Goal: Transaction & Acquisition: Purchase product/service

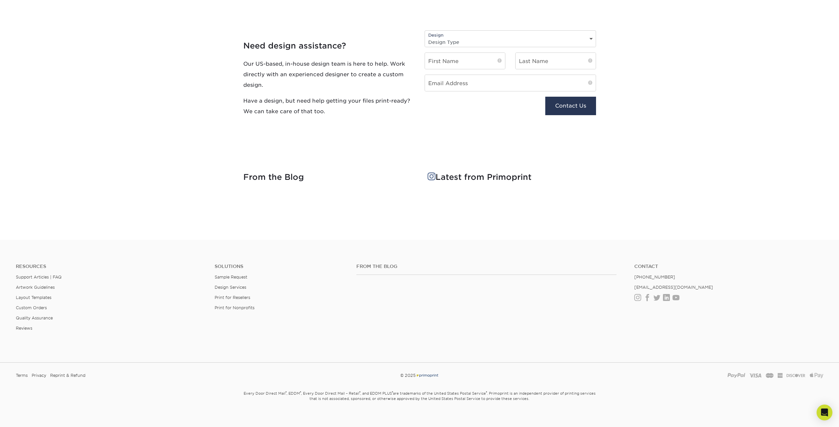
scroll to position [734, 0]
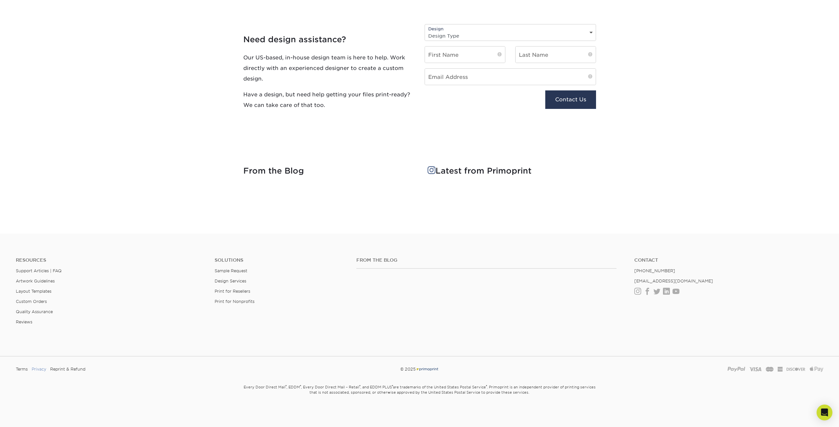
click at [39, 370] on link "Privacy" at bounding box center [39, 369] width 15 height 10
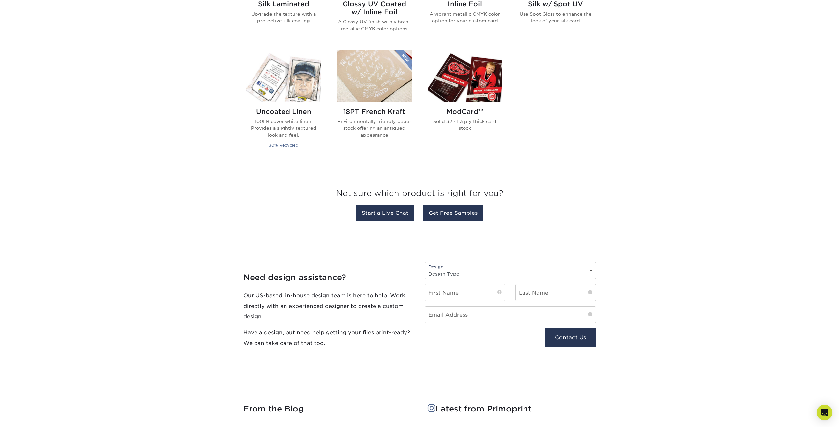
scroll to position [497, 0]
drag, startPoint x: 248, startPoint y: 299, endPoint x: 344, endPoint y: 296, distance: 96.0
click at [344, 296] on p "Our US-based, in-house design team is here to help. Work directly with an exper…" at bounding box center [328, 306] width 171 height 32
click at [330, 298] on p "Our US-based, in-house design team is here to help. Work directly with an exper…" at bounding box center [328, 306] width 171 height 32
click at [468, 218] on link "Get Free Samples" at bounding box center [453, 212] width 60 height 17
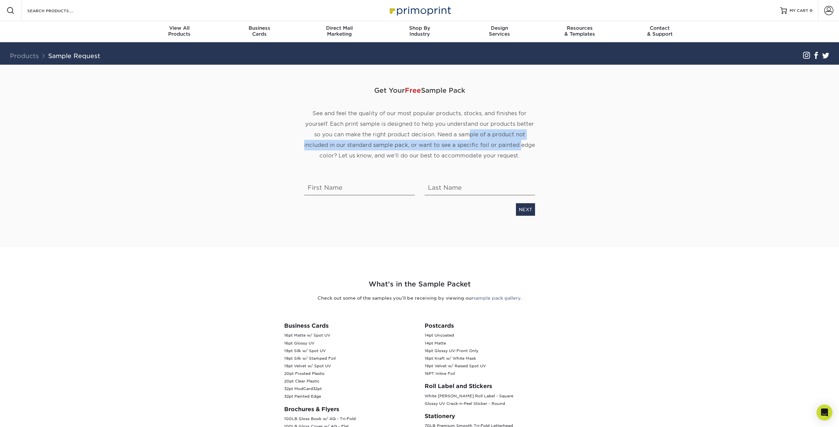
drag, startPoint x: 471, startPoint y: 138, endPoint x: 521, endPoint y: 145, distance: 50.3
click at [521, 145] on p "See and feel the quality of our most popular products, stocks, and finishes for…" at bounding box center [419, 134] width 231 height 53
click at [487, 139] on p "See and feel the quality of our most popular products, stocks, and finishes for…" at bounding box center [419, 134] width 231 height 53
click at [410, 12] on img at bounding box center [420, 10] width 66 height 14
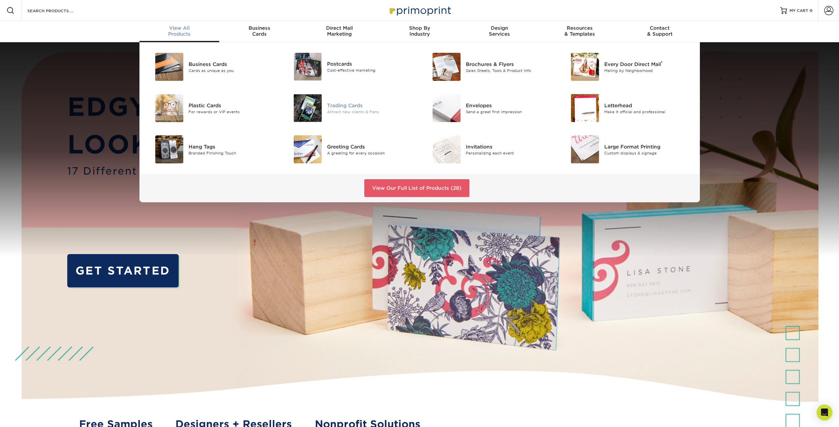
click at [348, 107] on div "Trading Cards" at bounding box center [370, 105] width 87 height 7
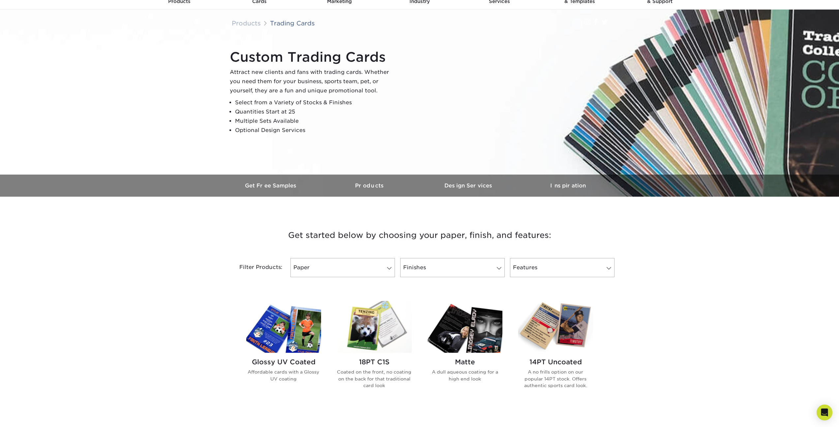
scroll to position [40, 0]
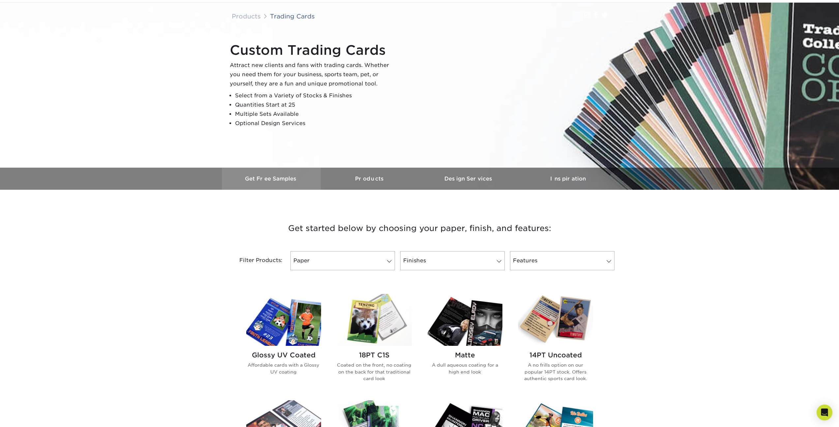
click at [291, 177] on h3 "Get Free Samples" at bounding box center [271, 178] width 99 height 6
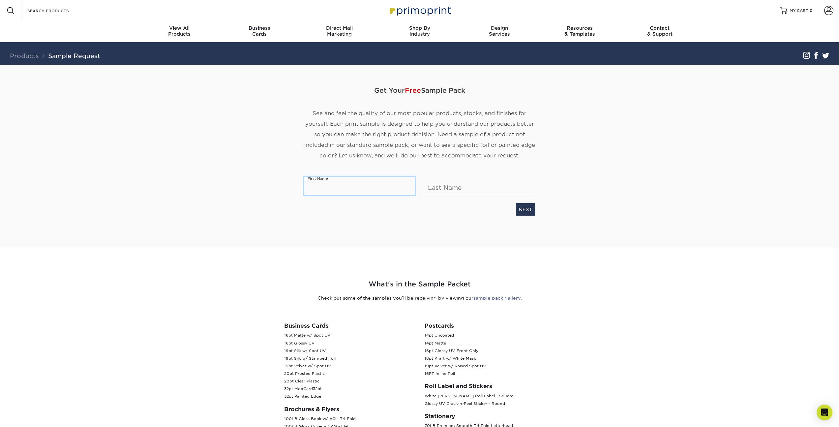
click at [335, 192] on input "text" at bounding box center [359, 186] width 110 height 18
type input "S"
type input "[PERSON_NAME]"
click at [531, 205] on link "NEXT" at bounding box center [525, 209] width 19 height 13
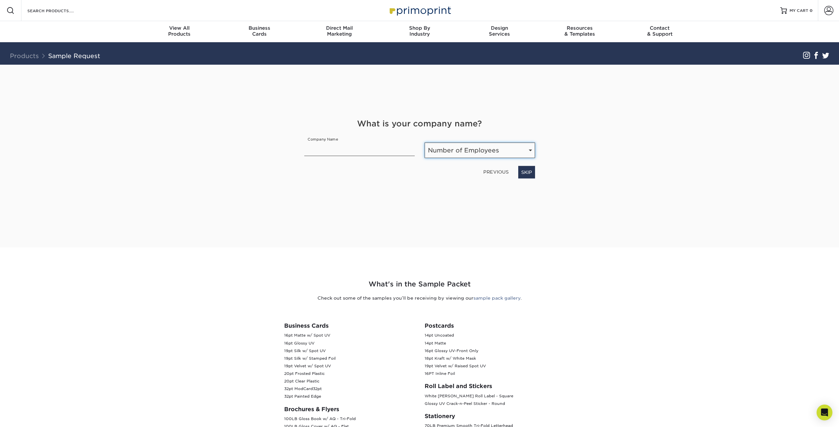
click at [457, 151] on select "Number of Employees Self-employed 1-10 employees 11-50 employees 51-200 employe…" at bounding box center [480, 149] width 110 height 15
click at [350, 150] on input "text" at bounding box center [359, 147] width 110 height 18
click at [529, 170] on link "SKIP" at bounding box center [526, 172] width 17 height 13
click at [364, 154] on select "Select Occupation Agency Automotive Blogger Cleaning Services Construction Educ…" at bounding box center [419, 149] width 231 height 15
select select "Technology"
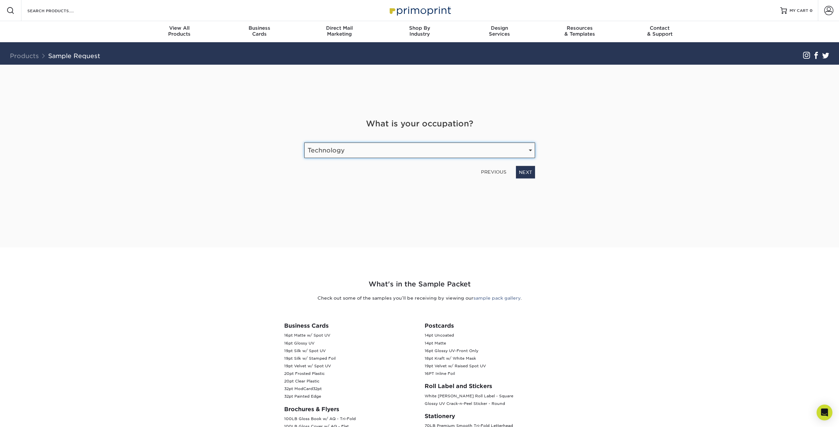
click at [304, 142] on select "Select Occupation Agency Automotive Blogger Cleaning Services Construction Educ…" at bounding box center [419, 149] width 231 height 15
click at [529, 203] on div "Get Your Free Sample Pack See and feel the quality of our most popular products…" at bounding box center [419, 148] width 231 height 167
click at [523, 171] on link "NEXT" at bounding box center [525, 172] width 19 height 13
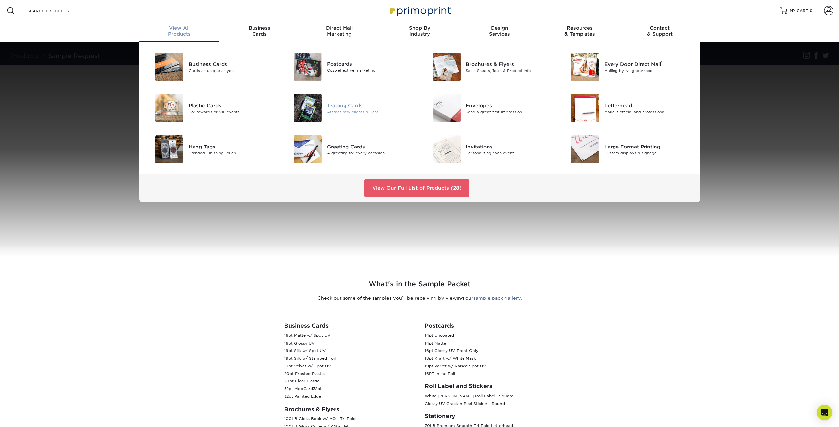
click at [326, 106] on div at bounding box center [304, 108] width 46 height 28
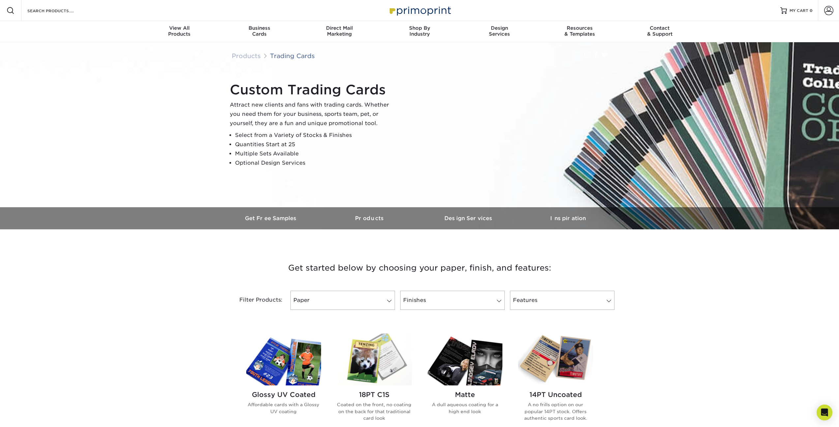
scroll to position [295, 0]
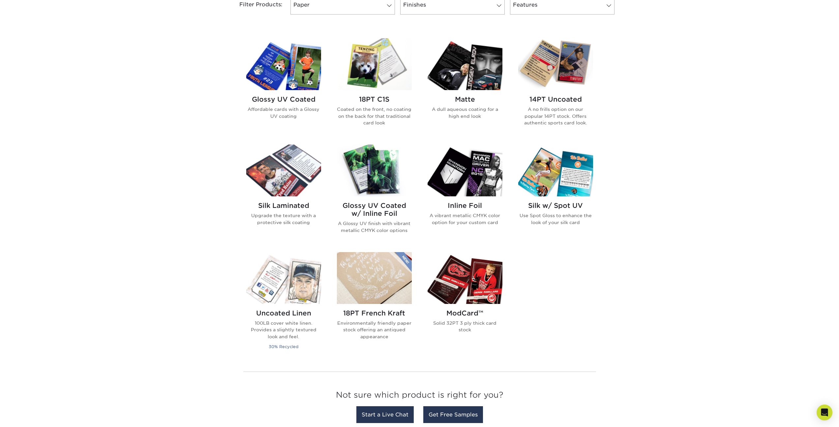
click at [373, 171] on img at bounding box center [374, 170] width 75 height 52
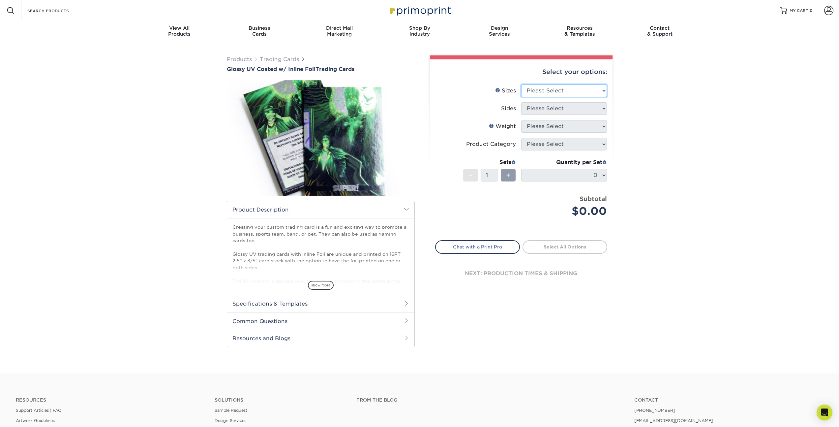
click at [577, 93] on select "Please Select 2.5" x 3.5"" at bounding box center [564, 90] width 86 height 13
select select "2.50x3.50"
click at [521, 84] on select "Please Select 2.5" x 3.5"" at bounding box center [564, 90] width 86 height 13
click at [553, 110] on select "Please Select Print Both Sides - Foil Back Only Print Both Sides - Foil Both Si…" at bounding box center [564, 108] width 86 height 13
select select "e9e9dfb3-fba1-4d60-972c-fd9ca5904d33"
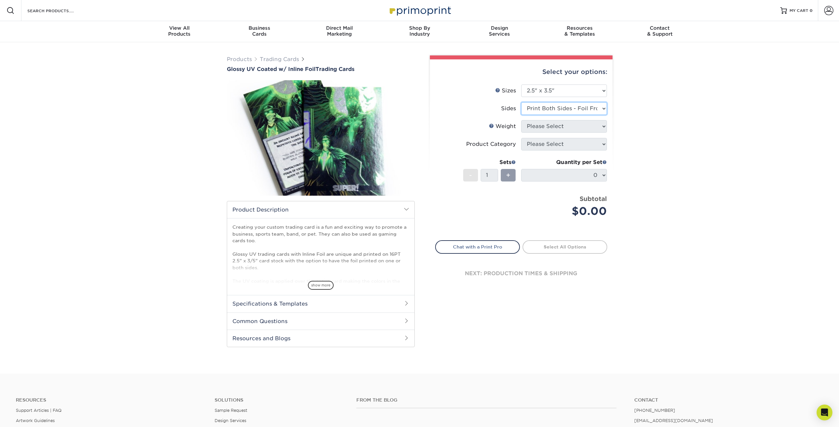
click at [521, 102] on select "Please Select Print Both Sides - Foil Back Only Print Both Sides - Foil Both Si…" at bounding box center [564, 108] width 86 height 13
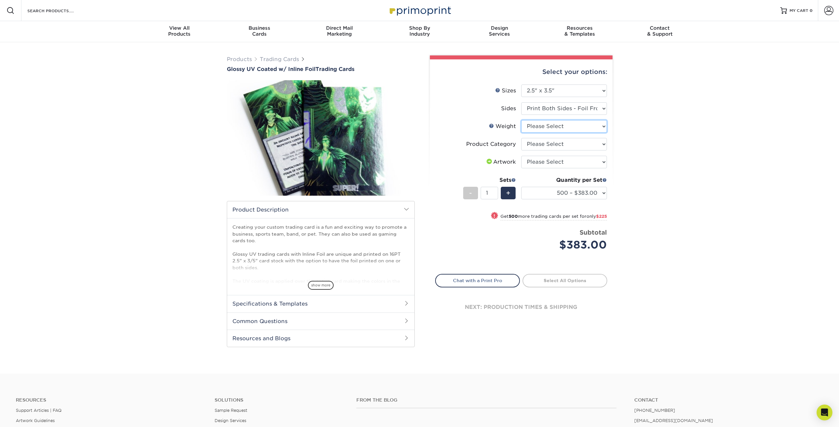
click at [553, 124] on select "Please Select 16PT" at bounding box center [564, 126] width 86 height 13
select select "16PT"
click at [521, 120] on select "Please Select 16PT" at bounding box center [564, 126] width 86 height 13
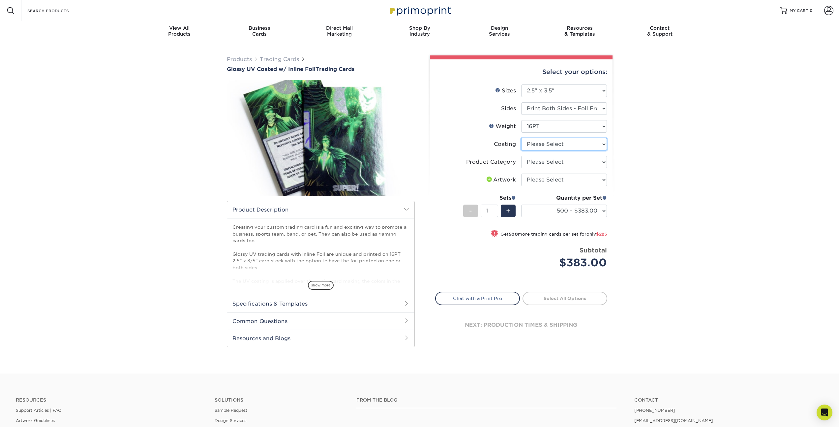
click at [550, 146] on select at bounding box center [564, 144] width 86 height 13
select select "ae367451-b2b8-45df-a344-0f05b6a12993"
click at [521, 138] on select at bounding box center [564, 144] width 86 height 13
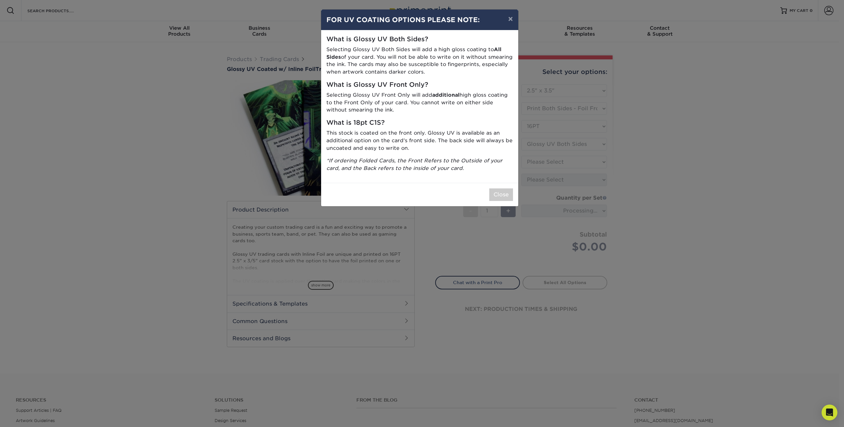
click at [467, 168] on p "*If ordering Folded Cards, the Front Refers to the Outside of your card, and th…" at bounding box center [419, 164] width 187 height 15
click at [503, 194] on button "Close" at bounding box center [501, 194] width 24 height 13
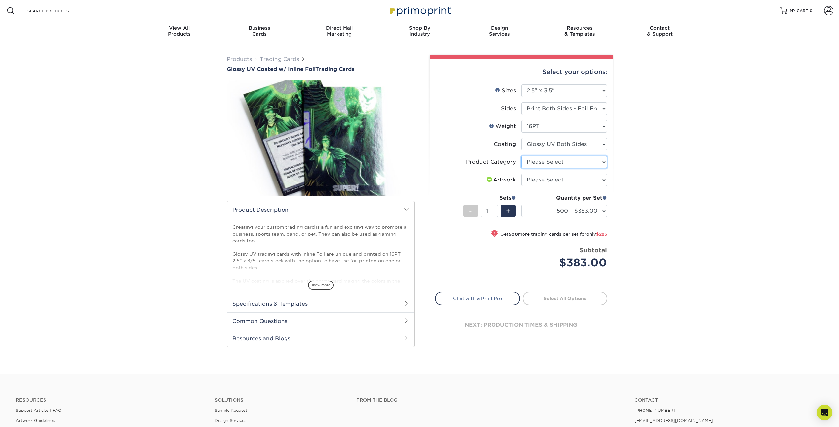
click at [549, 162] on select "Please Select Trading Cards" at bounding box center [564, 162] width 86 height 13
select select "c2f9bce9-36c2-409d-b101-c29d9d031e18"
click at [521, 156] on select "Please Select Trading Cards" at bounding box center [564, 162] width 86 height 13
click at [562, 183] on select "Please Select I will upload files I need a design - $100" at bounding box center [564, 179] width 86 height 13
select select "upload"
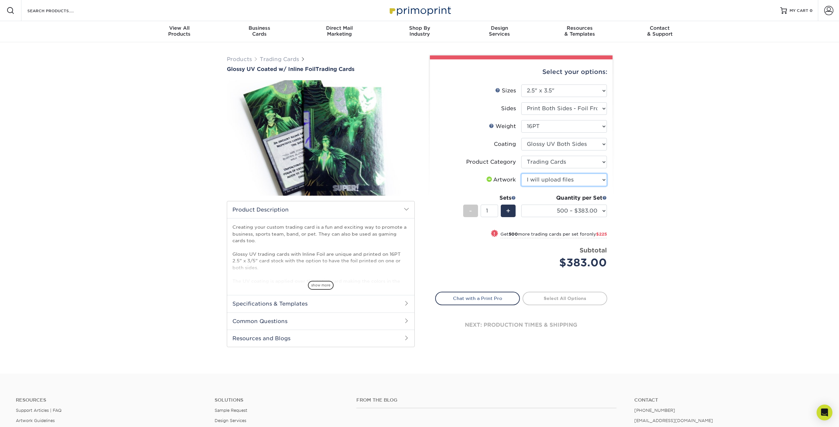
click at [521, 173] on select "Please Select I will upload files I need a design - $100" at bounding box center [564, 179] width 86 height 13
click at [670, 191] on div "Products Trading Cards Glossy UV Coated w/ Inline Foil Trading Cards /" at bounding box center [419, 207] width 839 height 331
click at [581, 215] on select "500 – $383.00 1000 – $608.00 2500 – $883.00 5000 – $1252.00" at bounding box center [564, 210] width 86 height 13
click at [605, 198] on span at bounding box center [604, 197] width 5 height 5
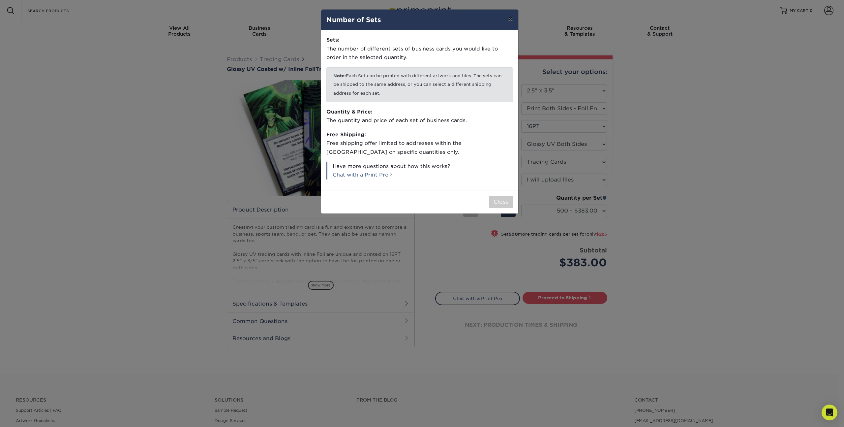
click at [512, 17] on button "×" at bounding box center [510, 19] width 15 height 18
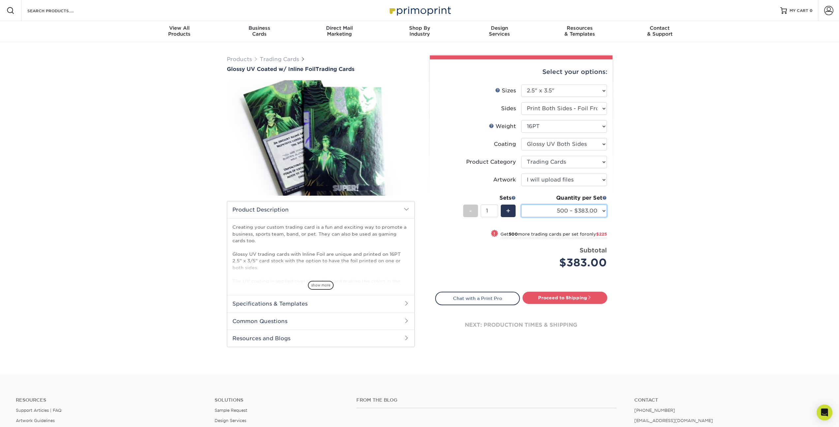
click at [548, 207] on select "500 – $383.00 1000 – $608.00 2500 – $883.00 5000 – $1252.00" at bounding box center [564, 210] width 86 height 13
click at [516, 213] on li "Sets - 1 + Quantity per Set 500 – $383.00 1000 – $608.00 2500 – $883.00 5000 – …" at bounding box center [521, 210] width 171 height 39
click at [508, 212] on span "+" at bounding box center [508, 211] width 4 height 10
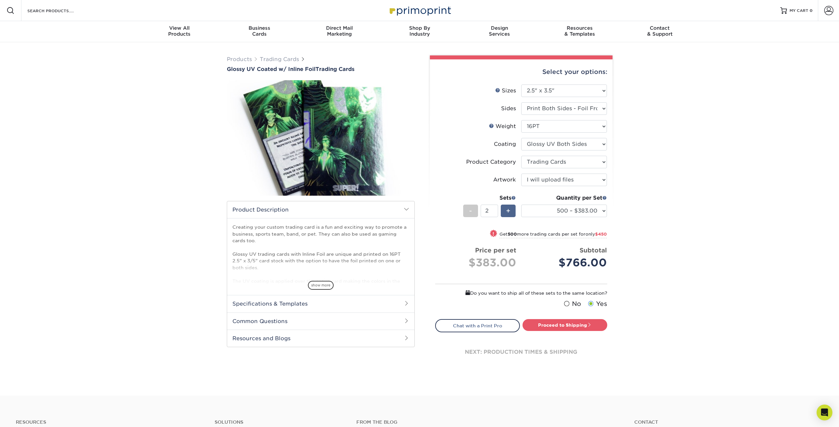
click at [508, 212] on span "+" at bounding box center [508, 211] width 4 height 10
click at [496, 211] on input "2" at bounding box center [489, 210] width 17 height 13
click at [495, 211] on input "1" at bounding box center [489, 210] width 17 height 13
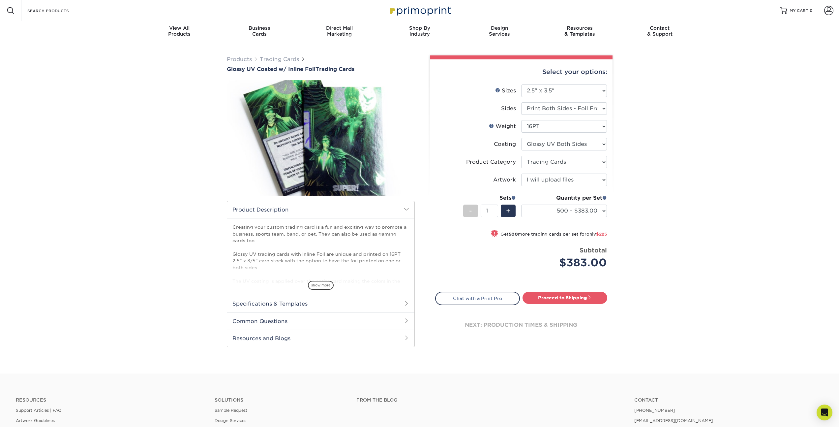
click at [670, 213] on div "Products Trading Cards Glossy UV Coated w/ Inline Foil Trading Cards /" at bounding box center [419, 207] width 839 height 331
drag, startPoint x: 490, startPoint y: 209, endPoint x: 485, endPoint y: 208, distance: 5.3
click at [485, 208] on input "1" at bounding box center [489, 210] width 17 height 13
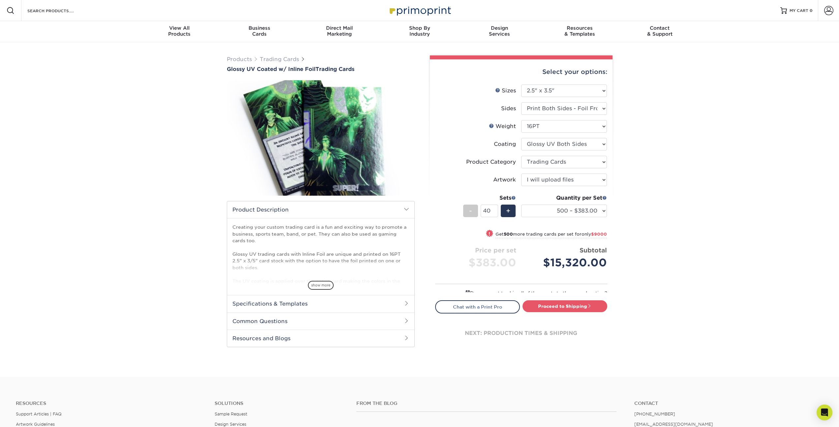
click at [710, 213] on div "Products Trading Cards Glossy UV Coated w/ Inline Foil Trading Cards /" at bounding box center [419, 209] width 839 height 334
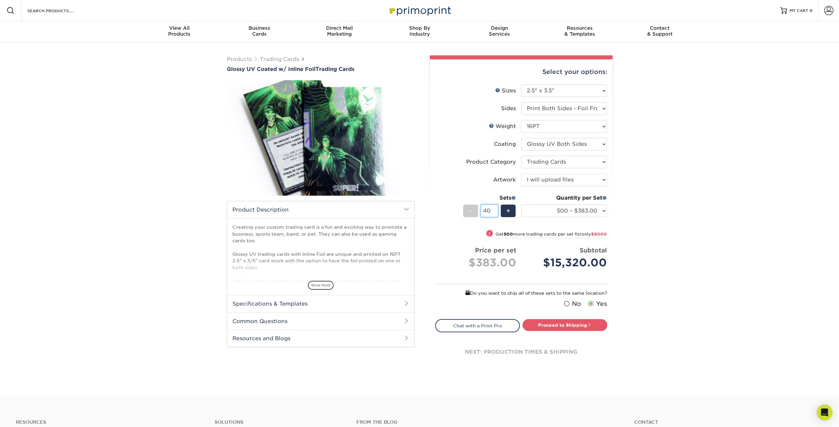
click at [491, 208] on input "40" at bounding box center [489, 210] width 17 height 13
type input "4"
click at [622, 186] on div "Products Trading Cards Glossy UV Coated w/ Inline Foil Trading Cards /" at bounding box center [419, 217] width 839 height 351
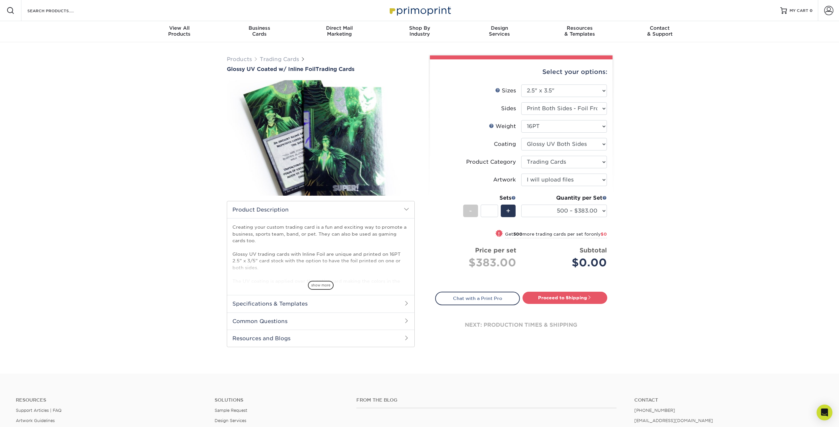
click at [570, 201] on div "Quantity per Set" at bounding box center [564, 198] width 86 height 8
click at [568, 203] on div "Quantity per Set 500 – $383.00 1000 – $608.00 2500 – $883.00 5000 – $1252.00 (P…" at bounding box center [564, 209] width 86 height 31
click at [565, 205] on select "500 – $383.00 1000 – $608.00 2500 – $883.00 5000 – $1252.00" at bounding box center [564, 210] width 86 height 13
click at [178, 198] on div "Products Trading Cards Glossy UV Coated w/ Inline Foil Trading Cards /" at bounding box center [419, 207] width 839 height 331
click at [659, 298] on div "Products Trading Cards Glossy UV Coated w/ Inline Foil Trading Cards /" at bounding box center [419, 207] width 839 height 331
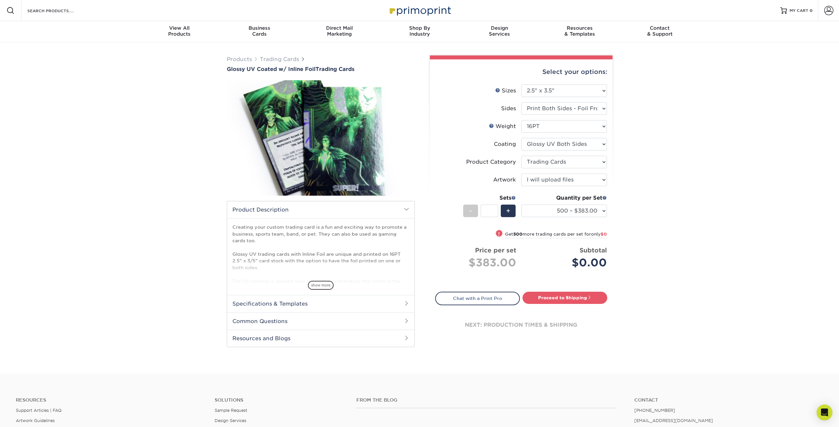
click at [727, 234] on div "Products Trading Cards Glossy UV Coated w/ Inline Foil Trading Cards /" at bounding box center [419, 207] width 839 height 331
click at [725, 138] on div "Products Trading Cards Glossy UV Coated w/ Inline Foil Trading Cards /" at bounding box center [419, 207] width 839 height 331
click at [285, 58] on link "Trading Cards" at bounding box center [279, 59] width 39 height 6
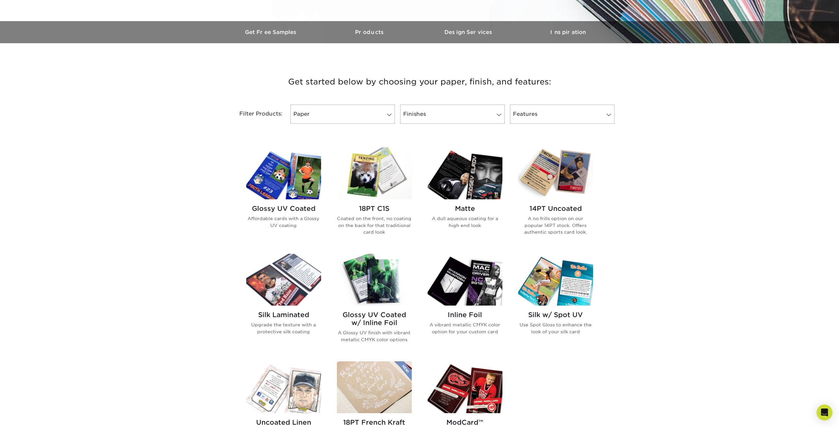
scroll to position [237, 0]
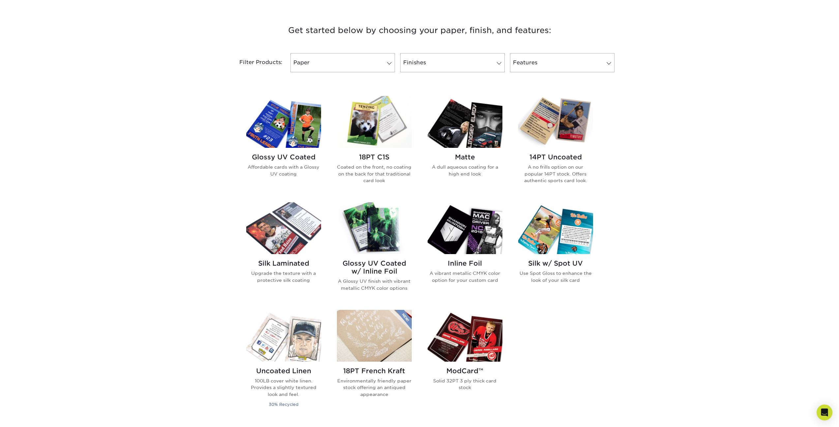
click at [274, 129] on img at bounding box center [283, 122] width 75 height 52
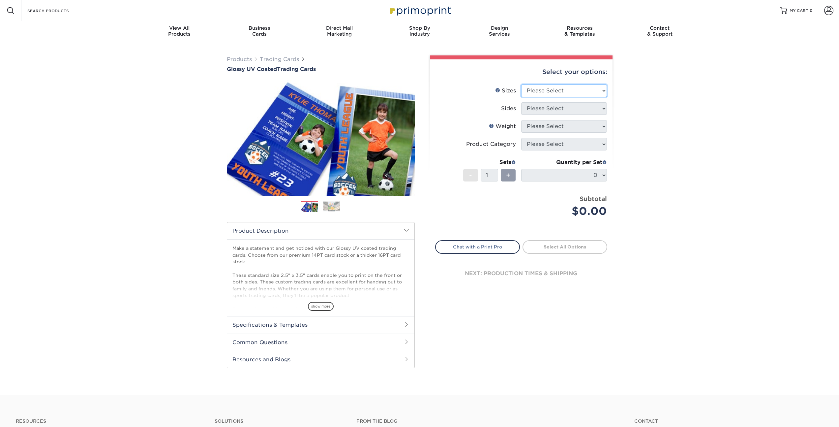
click at [562, 93] on select "Please Select 2.5" x 3.5"" at bounding box center [564, 90] width 86 height 13
select select "2.50x3.50"
click at [521, 84] on select "Please Select 2.5" x 3.5"" at bounding box center [564, 90] width 86 height 13
click at [546, 110] on select "Please Select Print Both Sides Print Front Only" at bounding box center [564, 108] width 86 height 13
select select "13abbda7-1d64-4f25-8bb2-c179b224825d"
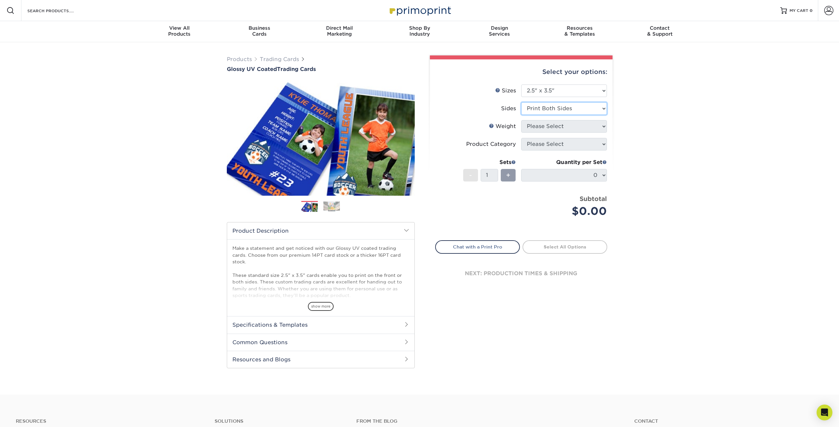
click at [521, 102] on select "Please Select Print Both Sides Print Front Only" at bounding box center [564, 108] width 86 height 13
click at [540, 128] on select "Please Select 16PT 14PT 18PT C1S" at bounding box center [564, 126] width 86 height 13
select select "16PT"
click at [521, 120] on select "Please Select 16PT 14PT 18PT C1S" at bounding box center [564, 126] width 86 height 13
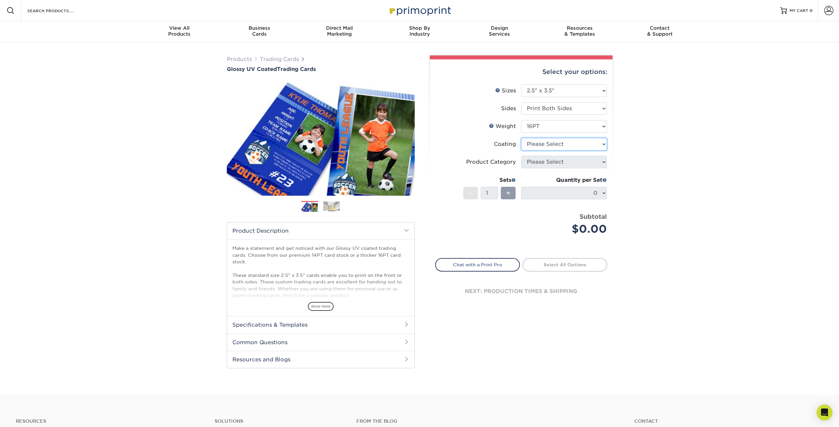
click at [575, 144] on select at bounding box center [564, 144] width 86 height 13
select select "1e8116af-acfc-44b1-83dc-8181aa338834"
click at [521, 138] on select at bounding box center [564, 144] width 86 height 13
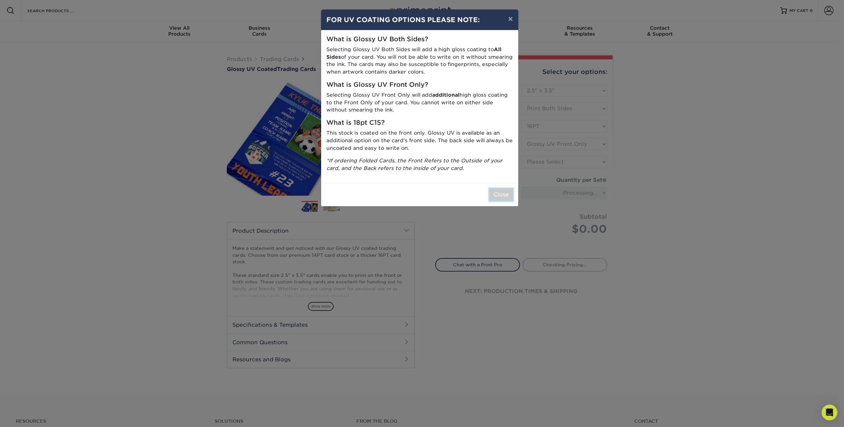
drag, startPoint x: 496, startPoint y: 191, endPoint x: 500, endPoint y: 190, distance: 4.1
click at [497, 191] on button "Close" at bounding box center [501, 194] width 24 height 13
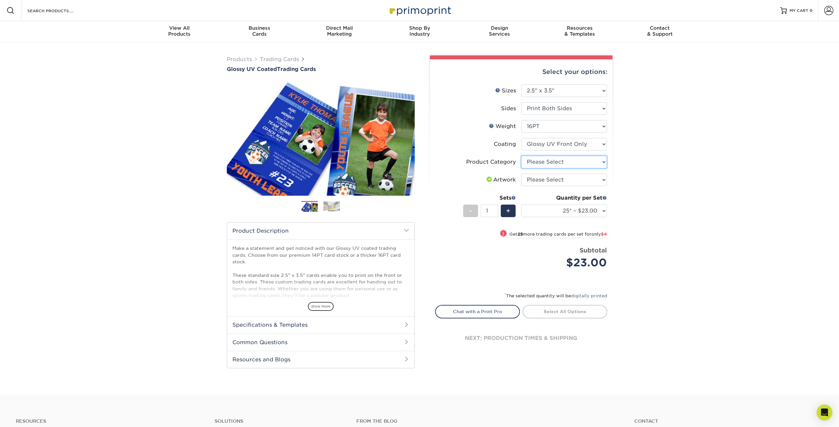
click at [567, 165] on select "Please Select Trading Cards" at bounding box center [564, 162] width 86 height 13
select select "c2f9bce9-36c2-409d-b101-c29d9d031e18"
click at [521, 156] on select "Please Select Trading Cards" at bounding box center [564, 162] width 86 height 13
click at [569, 183] on select "Please Select I will upload files I need a design - $100" at bounding box center [564, 179] width 86 height 13
select select "upload"
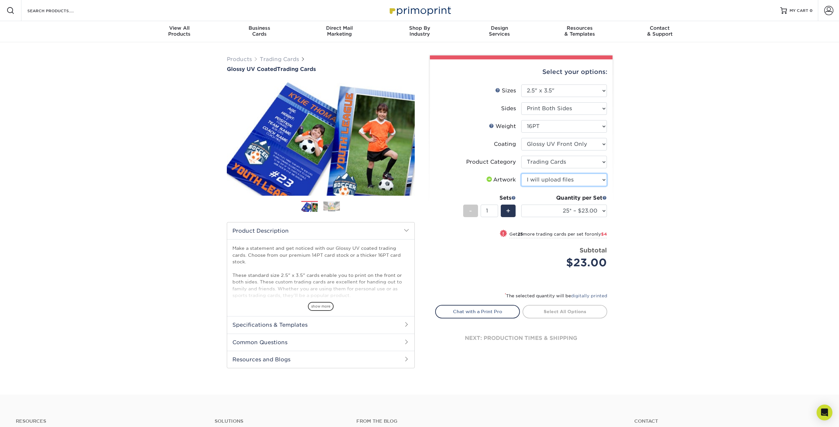
click at [521, 173] on select "Please Select I will upload files I need a design - $100" at bounding box center [564, 179] width 86 height 13
click at [677, 217] on div "Products Trading Cards Glossy UV Coated Trading Cards Previous Next /" at bounding box center [419, 218] width 839 height 352
click at [583, 206] on select "25* – $23.00 50* – $27.00 75* – $33.00 100* – $37.00 250* – $47.00 500 – $58.00…" at bounding box center [564, 210] width 86 height 13
select select "500 – $58.00"
click at [521, 204] on select "25* – $23.00 50* – $27.00 75* – $33.00 100* – $37.00 250* – $47.00 500 – $58.00…" at bounding box center [564, 210] width 86 height 13
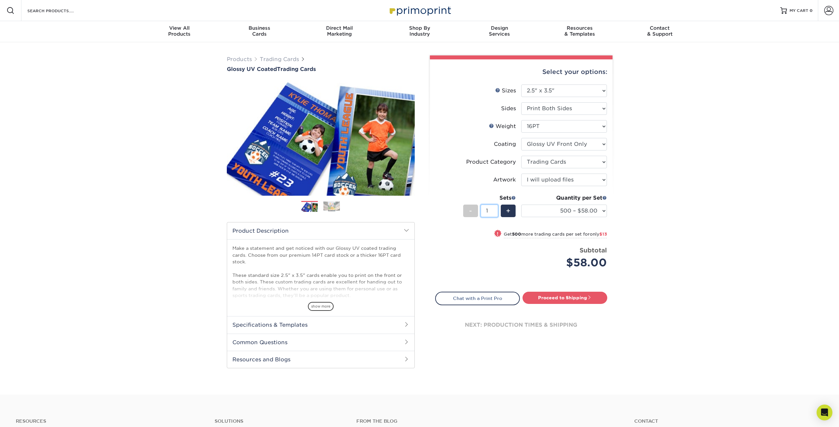
click at [493, 211] on input "1" at bounding box center [489, 210] width 17 height 13
click at [491, 210] on input "1" at bounding box center [489, 210] width 17 height 13
type input "5"
type input "50"
click at [677, 167] on div "Products Trading Cards Glossy UV Coated Trading Cards Previous Next /" at bounding box center [419, 218] width 839 height 352
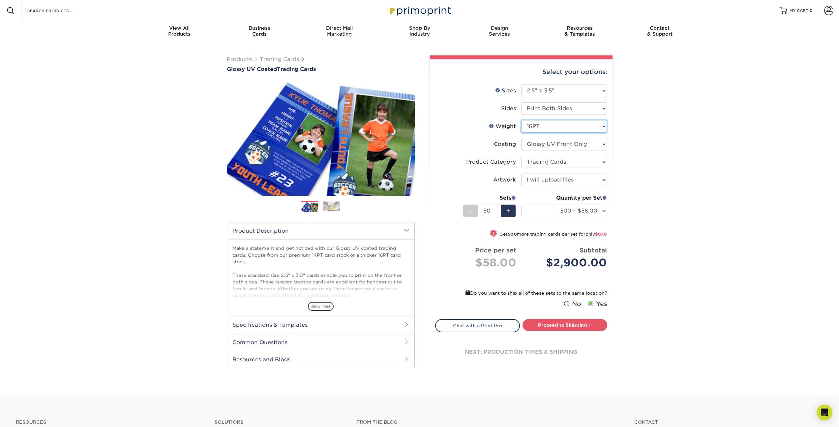
click at [551, 126] on select "Please Select 16PT 14PT 18PT C1S" at bounding box center [564, 126] width 86 height 13
select select "14PT"
click at [521, 120] on select "Please Select 16PT 14PT 18PT C1S" at bounding box center [564, 126] width 86 height 13
select select "-1"
select select
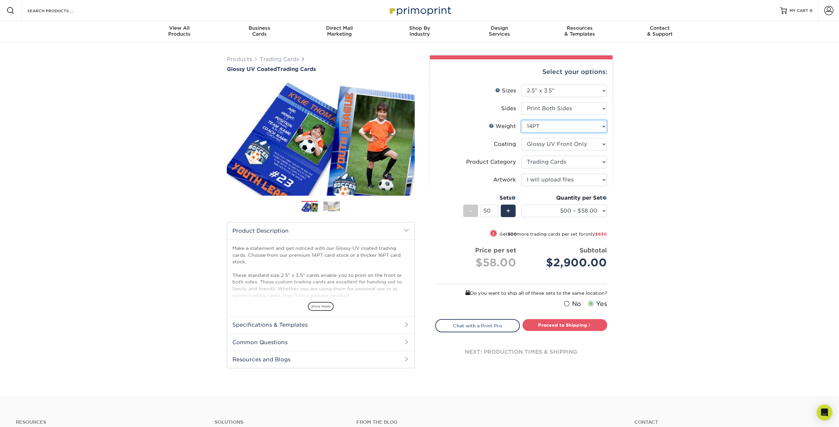
select select "-1"
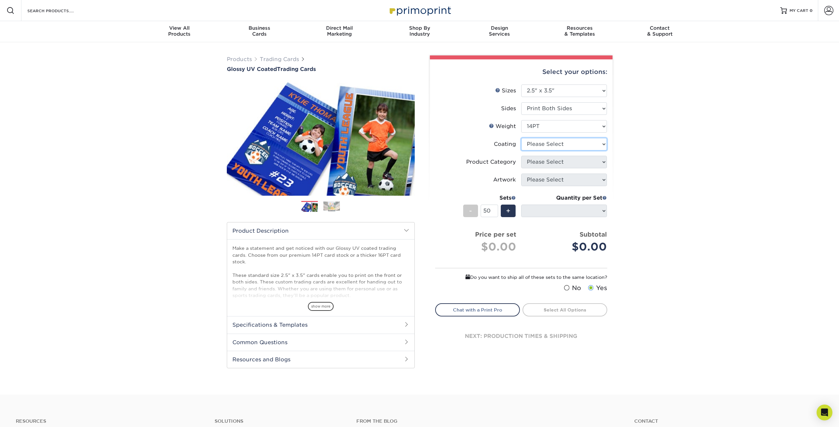
click at [559, 140] on select at bounding box center [564, 144] width 86 height 13
select select "1e8116af-acfc-44b1-83dc-8181aa338834"
click at [521, 138] on select at bounding box center [564, 144] width 86 height 13
select select "-1"
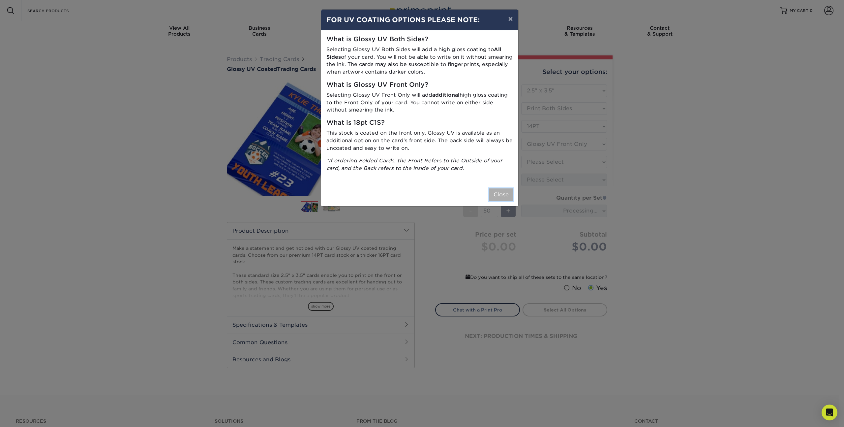
click at [506, 196] on button "Close" at bounding box center [501, 194] width 24 height 13
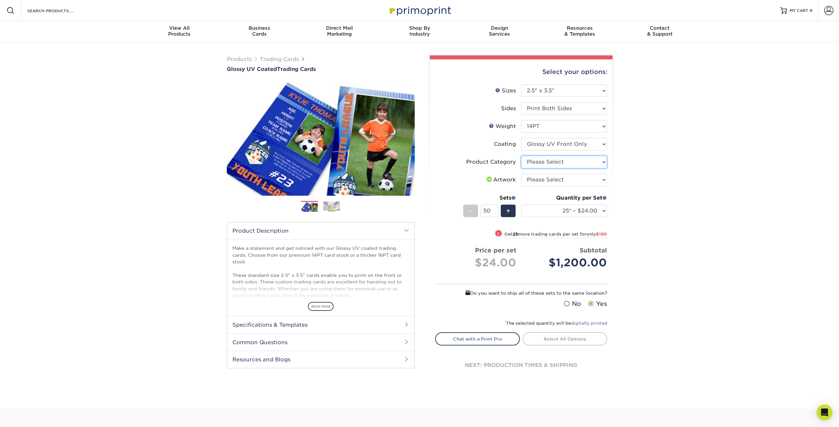
click at [568, 163] on select "Please Select Trading Cards" at bounding box center [564, 162] width 86 height 13
select select "c2f9bce9-36c2-409d-b101-c29d9d031e18"
click at [521, 156] on select "Please Select Trading Cards" at bounding box center [564, 162] width 86 height 13
click at [559, 181] on select "Please Select I will upload files I need a design - $100" at bounding box center [564, 179] width 86 height 13
select select "upload"
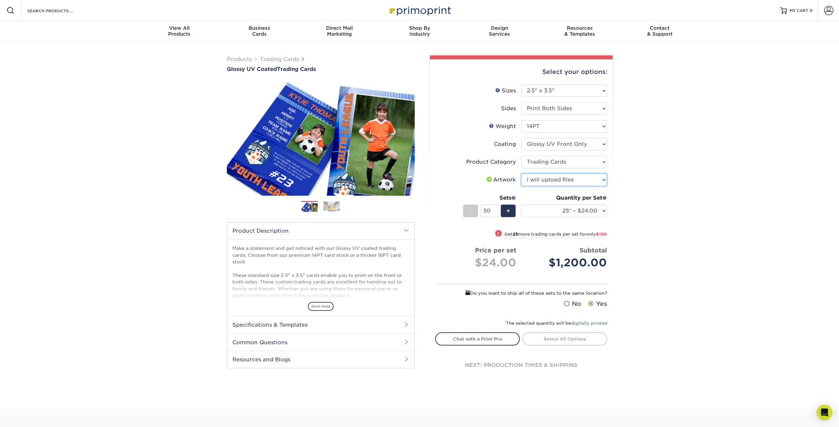
click at [521, 173] on select "Please Select I will upload files I need a design - $100" at bounding box center [564, 179] width 86 height 13
click at [554, 207] on select "25* – $24.00 50* – $27.00 75* – $34.00 100* – $37.00 250* – $48.00 500 – $59.00…" at bounding box center [564, 210] width 86 height 13
select select "500 – $59.00"
click at [521, 204] on select "25* – $24.00 50* – $27.00 75* – $34.00 100* – $37.00 250* – $48.00 500 – $59.00…" at bounding box center [564, 210] width 86 height 13
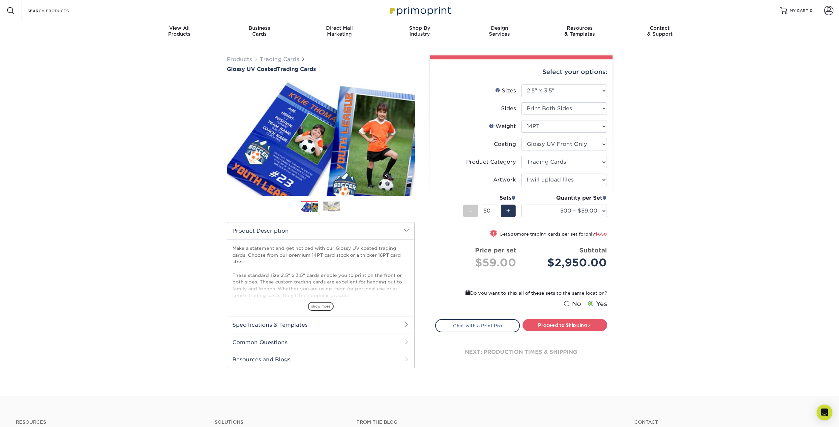
click at [689, 203] on div "Products Trading Cards Glossy UV Coated Trading Cards Previous Next /" at bounding box center [419, 218] width 839 height 353
click at [569, 323] on link "Proceed to Shipping" at bounding box center [565, 325] width 85 height 12
type input "Set 1"
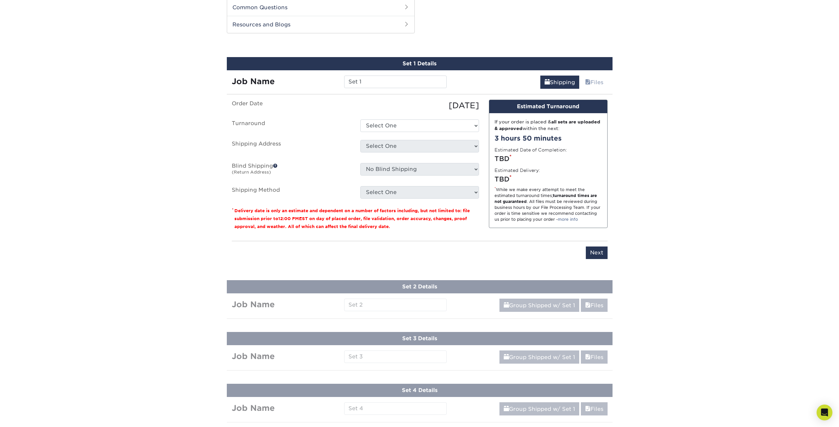
scroll to position [336, 0]
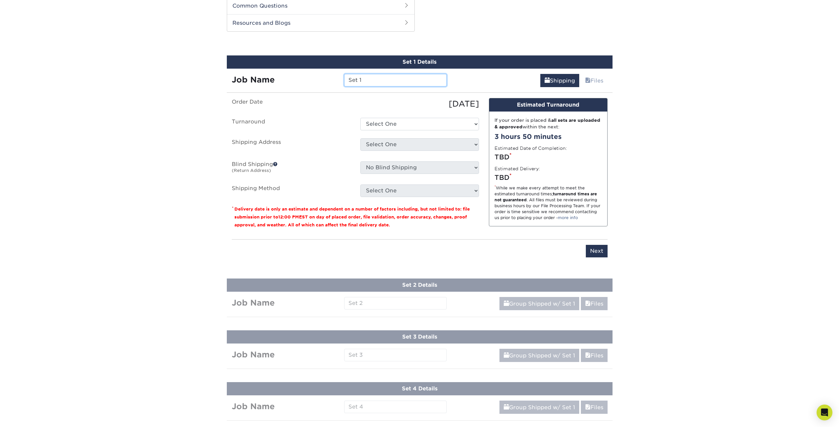
click at [374, 77] on input "Set 1" at bounding box center [395, 80] width 103 height 13
click at [375, 121] on select "Select One 2-4 Business Days 2 Day Next Business Day" at bounding box center [419, 124] width 119 height 13
select select "3ebea3b9-77c3-431a-a6f7-b2b93941b74f"
click at [360, 118] on select "Select One 2-4 Business Days 2 Day Next Business Day" at bounding box center [419, 124] width 119 height 13
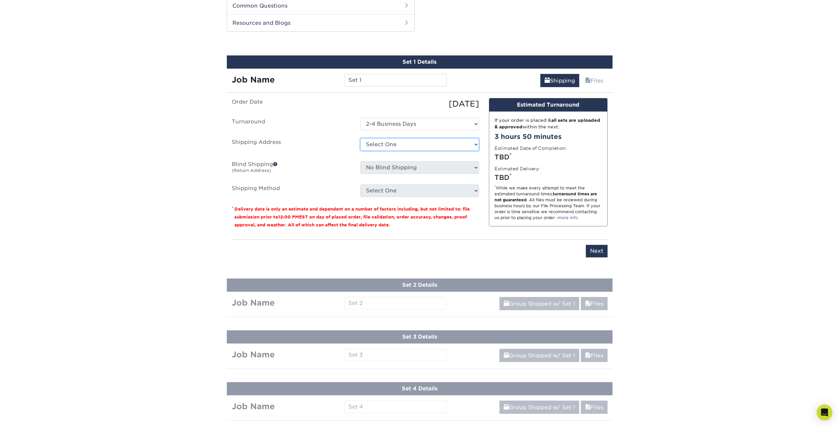
click at [427, 144] on select "Select One + Add New Address - Login" at bounding box center [419, 144] width 119 height 13
select select "newaddress"
click at [360, 138] on select "Select One + Add New Address - Login" at bounding box center [419, 144] width 119 height 13
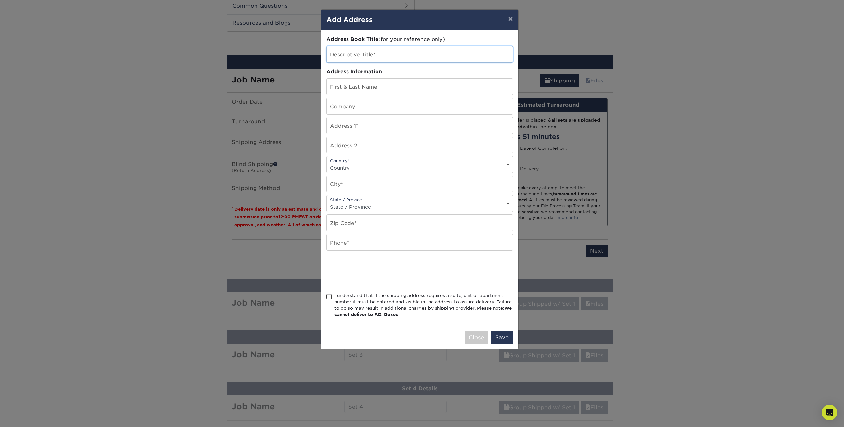
click at [379, 52] on input "text" at bounding box center [420, 54] width 186 height 16
type input "[PERSON_NAME]"
click at [350, 167] on select "Country United States Canada ----------------------------- Afghanistan Albania …" at bounding box center [420, 168] width 186 height 10
select select "US"
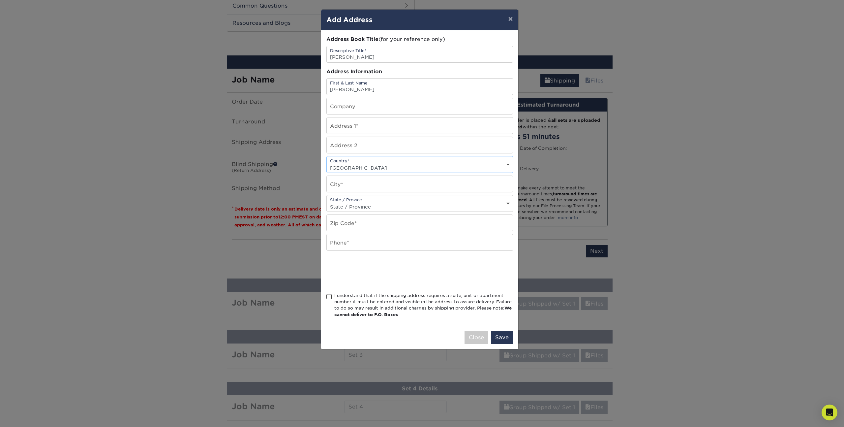
click at [327, 163] on select "Country United States Canada ----------------------------- Afghanistan Albania …" at bounding box center [420, 168] width 186 height 10
click at [366, 185] on input "text" at bounding box center [420, 184] width 186 height 16
type input "Raynham"
click at [354, 210] on select "State / Province Alabama Alaska Arizona Arkansas California Colorado Connecticu…" at bounding box center [420, 207] width 186 height 10
select select "MA"
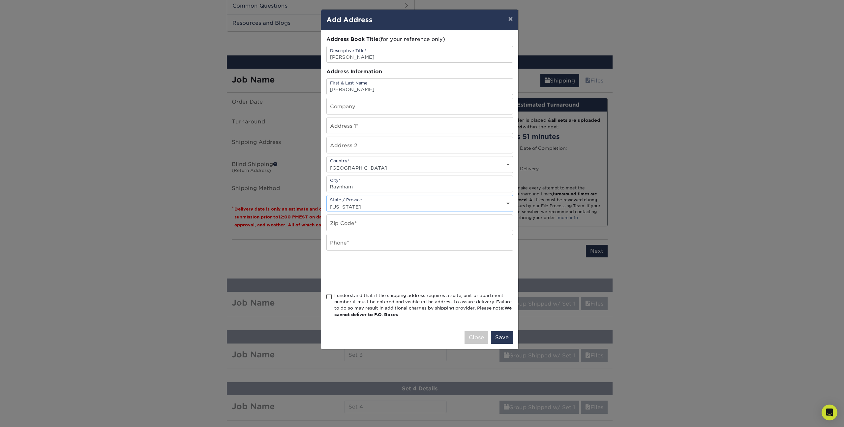
click at [327, 202] on select "State / Province Alabama Alaska Arizona Arkansas California Colorado Connecticu…" at bounding box center [420, 207] width 186 height 10
click at [358, 225] on input "text" at bounding box center [420, 223] width 186 height 16
click at [500, 337] on button "Save" at bounding box center [502, 337] width 22 height 13
click at [345, 226] on input "text" at bounding box center [420, 223] width 186 height 16
paste input "02767"
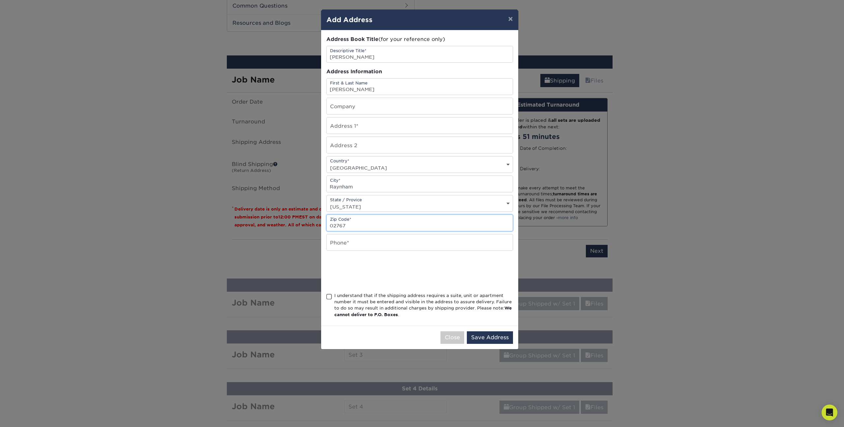
type input "02767"
click at [368, 127] on input "text" at bounding box center [420, 125] width 186 height 16
paste input "73 Church Street"
type input "73 Church Street"
click at [369, 248] on input "text" at bounding box center [420, 242] width 186 height 16
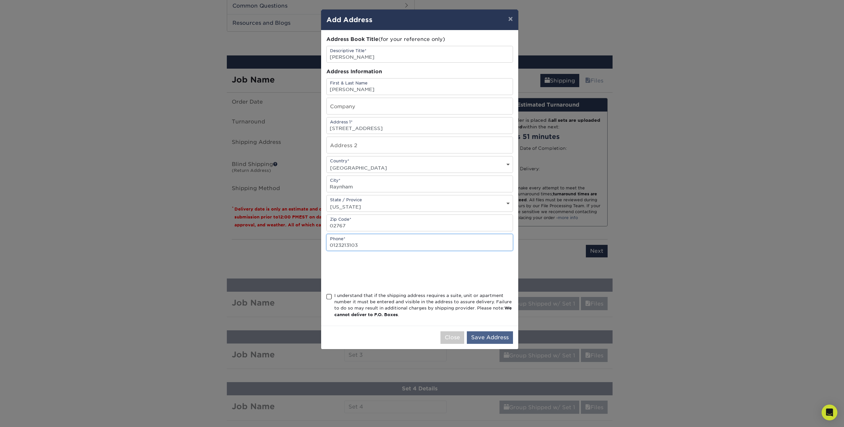
type input "0123213103"
click at [498, 337] on button "Save Address" at bounding box center [490, 337] width 46 height 13
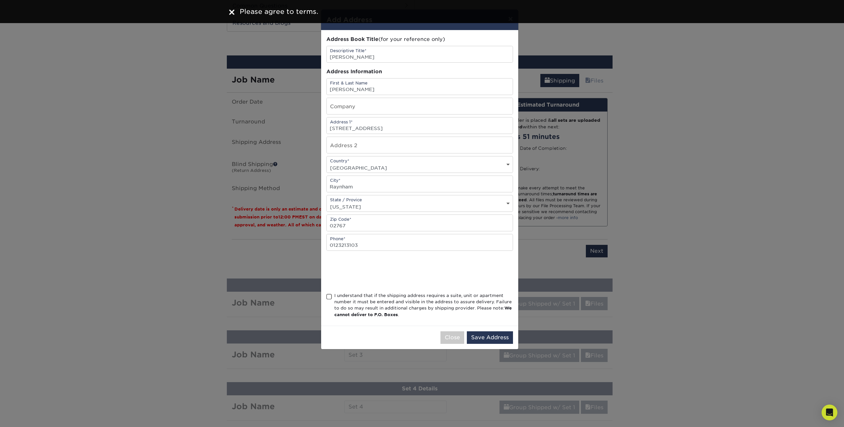
click at [372, 303] on div "I understand that if the shipping address requires a suite, unit or apartment n…" at bounding box center [423, 305] width 179 height 26
click at [0, 0] on input "I understand that if the shipping address requires a suite, unit or apartment n…" at bounding box center [0, 0] width 0 height 0
click at [497, 337] on button "Save Address" at bounding box center [490, 337] width 46 height 13
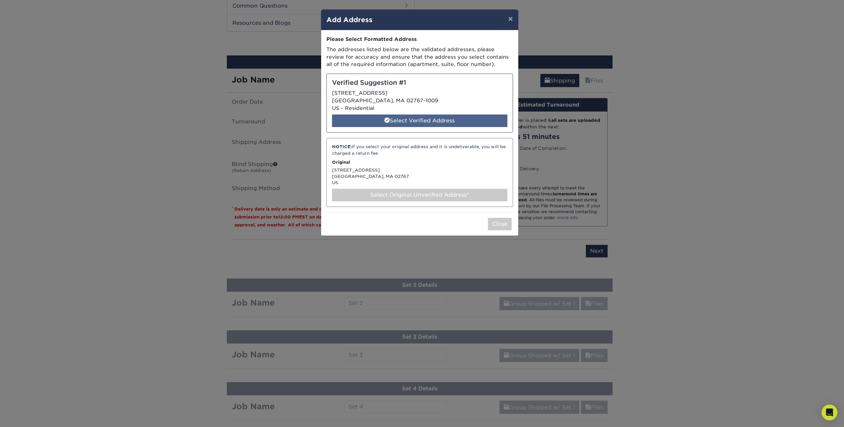
click at [427, 124] on div "Select Verified Address" at bounding box center [419, 120] width 175 height 13
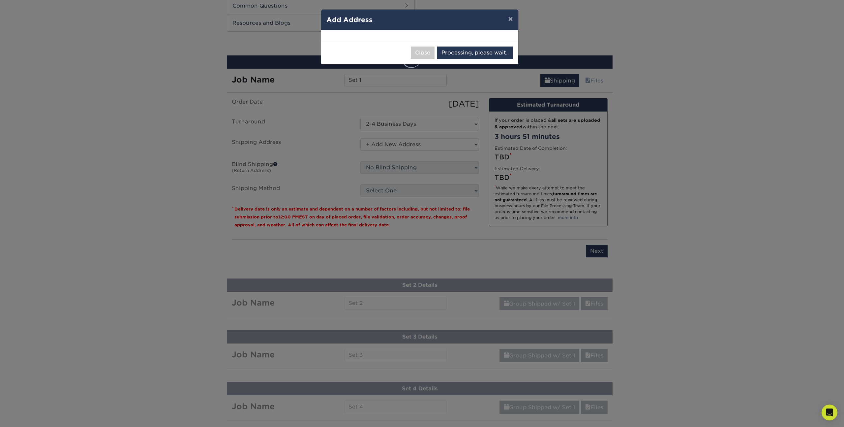
select select "285645"
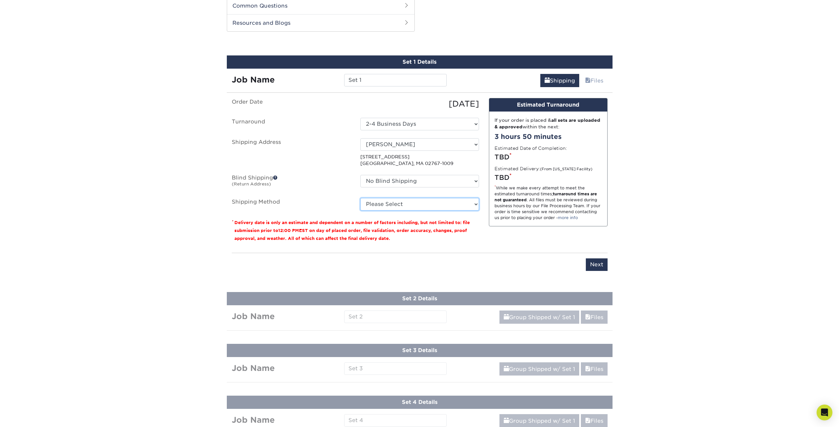
click at [423, 205] on select "Please Select Ground Shipping (+$84.85) 3 Day Shipping Service (+$141.75) 2 Day…" at bounding box center [419, 204] width 119 height 13
select select "03"
click at [360, 198] on select "Please Select Ground Shipping (+$84.85) 3 Day Shipping Service (+$141.75) 2 Day…" at bounding box center [419, 204] width 119 height 13
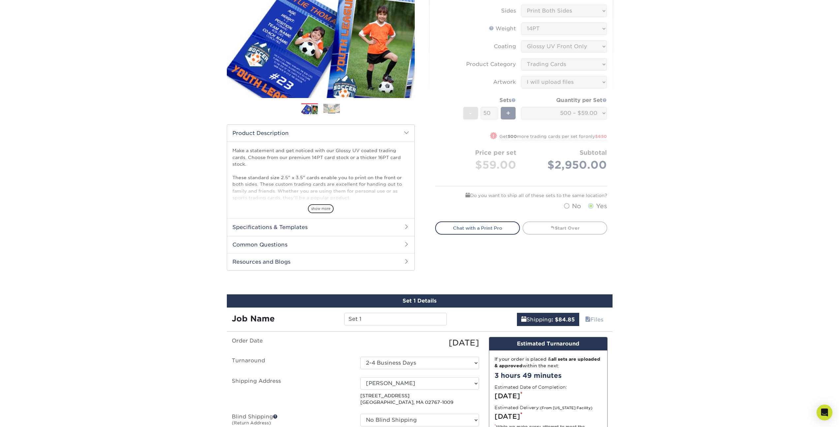
scroll to position [79, 0]
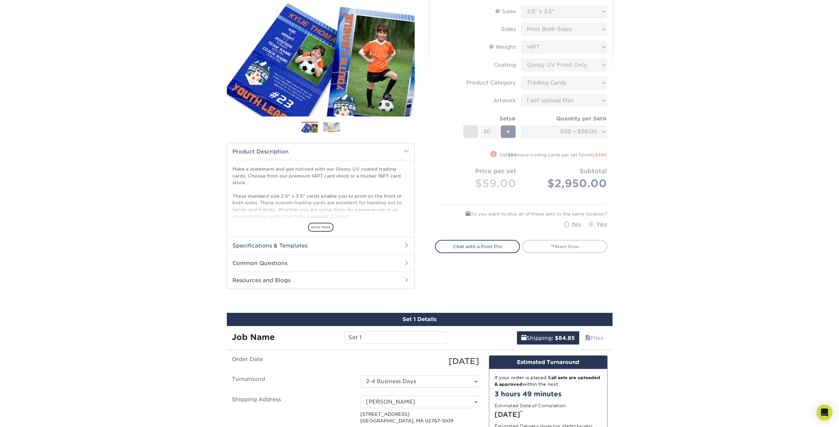
click at [454, 176] on form "Sizes Help Sizes Please Select 2.5" x 3.5" Sides Please Select 16PT - +" at bounding box center [521, 118] width 172 height 227
click at [509, 132] on form "Sizes Help Sizes Please Select 2.5" x 3.5" Sides Please Select 16PT - +" at bounding box center [521, 118] width 172 height 227
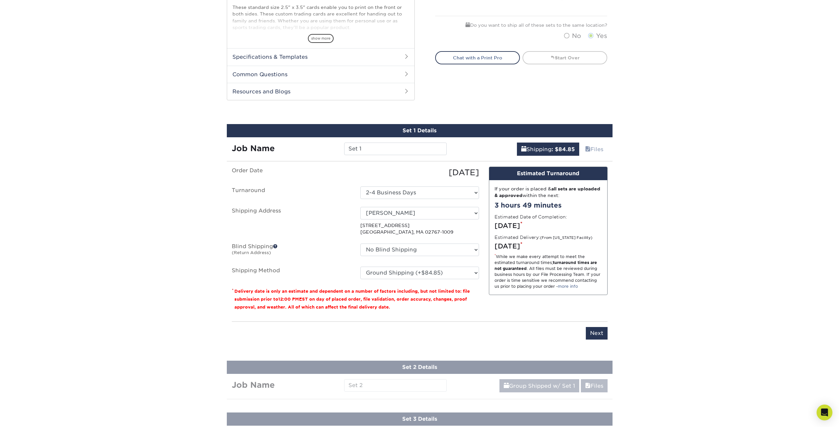
scroll to position [198, 0]
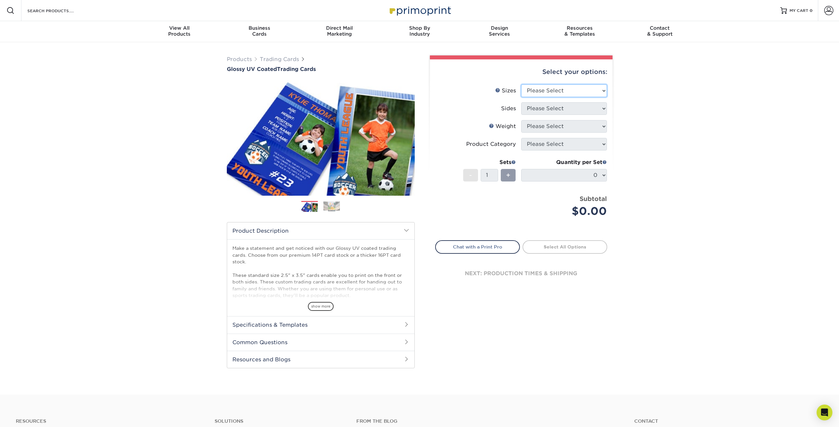
click at [561, 94] on select "Please Select 2.5" x 3.5"" at bounding box center [564, 90] width 86 height 13
select select "2.50x3.50"
click at [521, 84] on select "Please Select 2.5" x 3.5"" at bounding box center [564, 90] width 86 height 13
click at [544, 108] on select "Please Select Print Both Sides Print Front Only" at bounding box center [564, 108] width 86 height 13
select select "13abbda7-1d64-4f25-8bb2-c179b224825d"
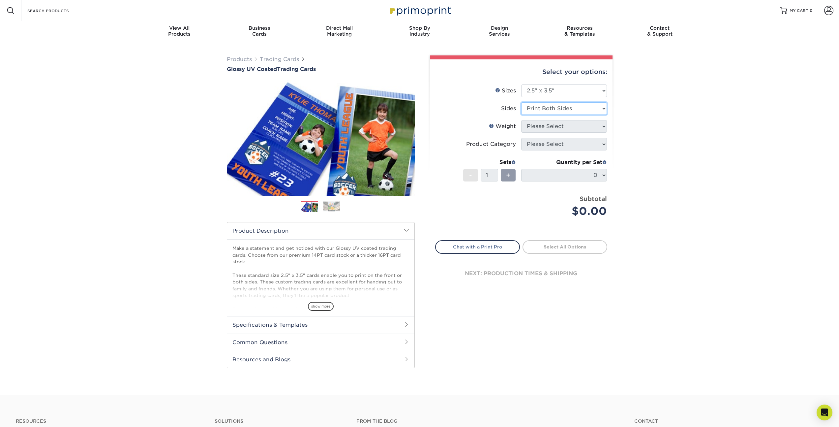
click at [521, 102] on select "Please Select Print Both Sides Print Front Only" at bounding box center [564, 108] width 86 height 13
click at [543, 127] on select "Please Select 16PT 14PT 18PT C1S" at bounding box center [564, 126] width 86 height 13
select select "16PT"
click at [521, 120] on select "Please Select 16PT 14PT 18PT C1S" at bounding box center [564, 126] width 86 height 13
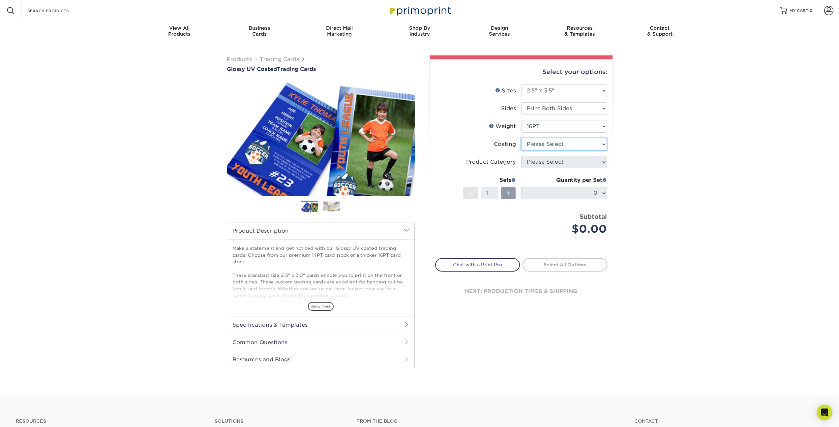
click at [540, 146] on select at bounding box center [564, 144] width 86 height 13
select select "ae367451-b2b8-45df-a344-0f05b6a12993"
click at [521, 138] on select at bounding box center [564, 144] width 86 height 13
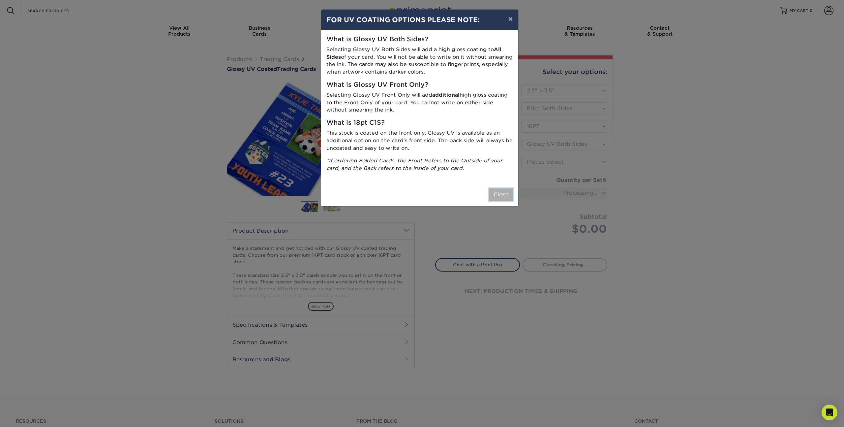
click at [496, 193] on button "Close" at bounding box center [501, 194] width 24 height 13
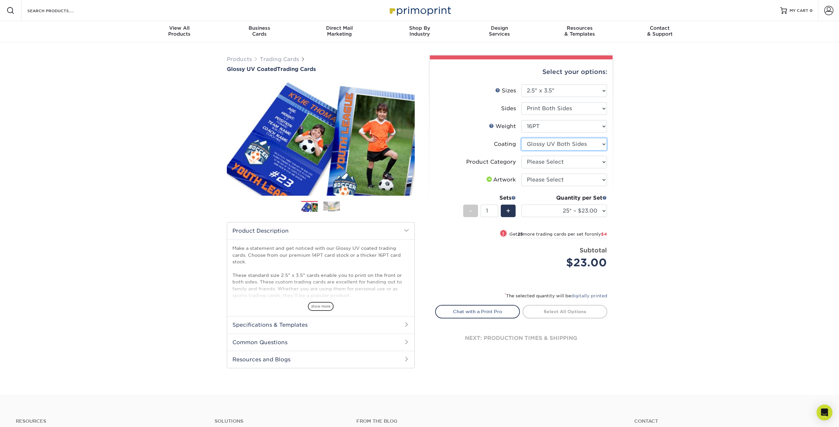
click at [546, 145] on select at bounding box center [564, 144] width 86 height 13
click at [551, 160] on select "Please Select Trading Cards" at bounding box center [564, 162] width 86 height 13
select select "c2f9bce9-36c2-409d-b101-c29d9d031e18"
click at [521, 156] on select "Please Select Trading Cards" at bounding box center [564, 162] width 86 height 13
click at [554, 178] on select "Please Select I will upload files I need a design - $100" at bounding box center [564, 179] width 86 height 13
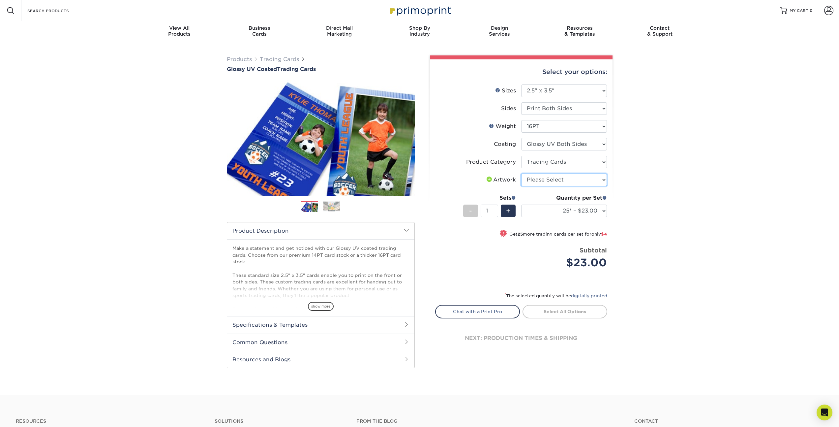
select select "upload"
click at [521, 173] on select "Please Select I will upload files I need a design - $100" at bounding box center [564, 179] width 86 height 13
click at [513, 197] on span at bounding box center [513, 197] width 5 height 5
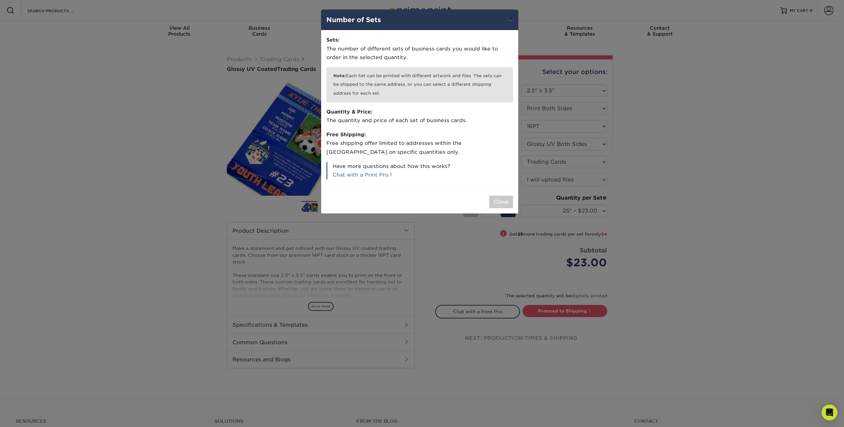
click at [508, 18] on button "×" at bounding box center [510, 19] width 15 height 18
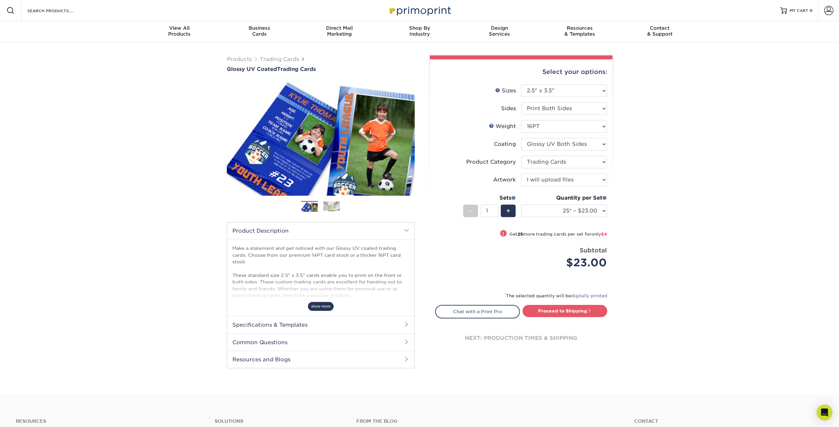
click at [327, 309] on span "show more" at bounding box center [321, 306] width 26 height 9
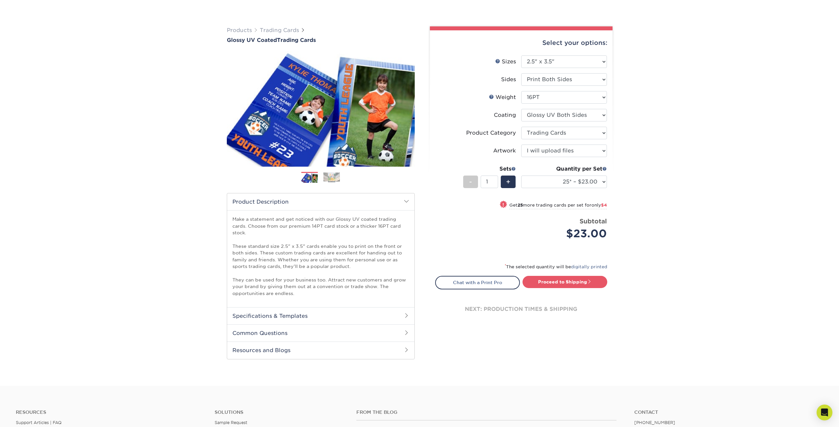
scroll to position [40, 0]
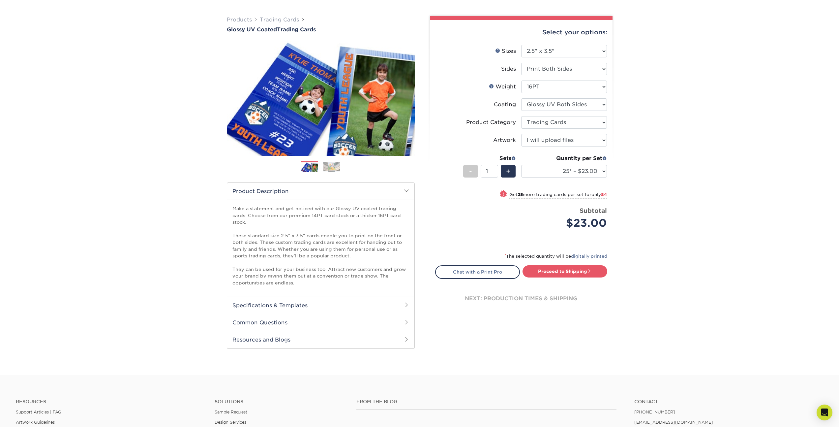
click at [335, 309] on h2 "Specifications & Templates" at bounding box center [320, 304] width 187 height 17
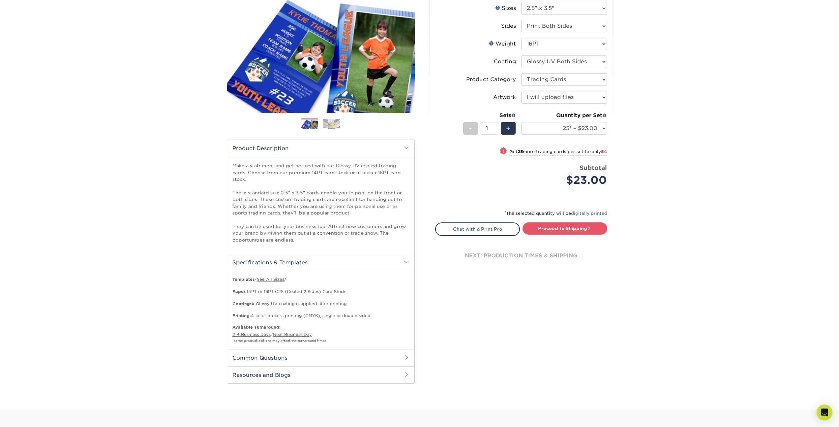
scroll to position [119, 0]
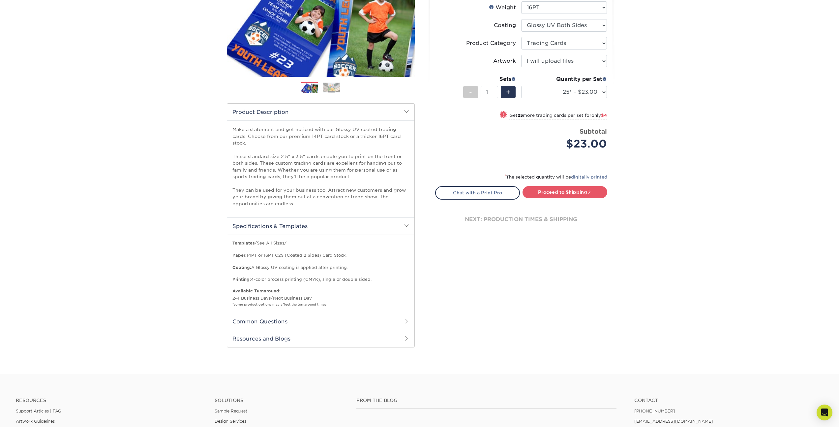
click at [284, 321] on h2 "Common Questions" at bounding box center [320, 321] width 187 height 17
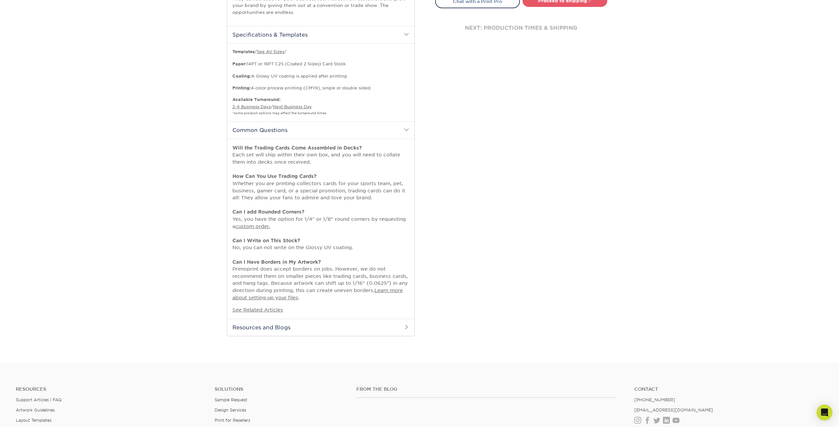
scroll to position [317, 0]
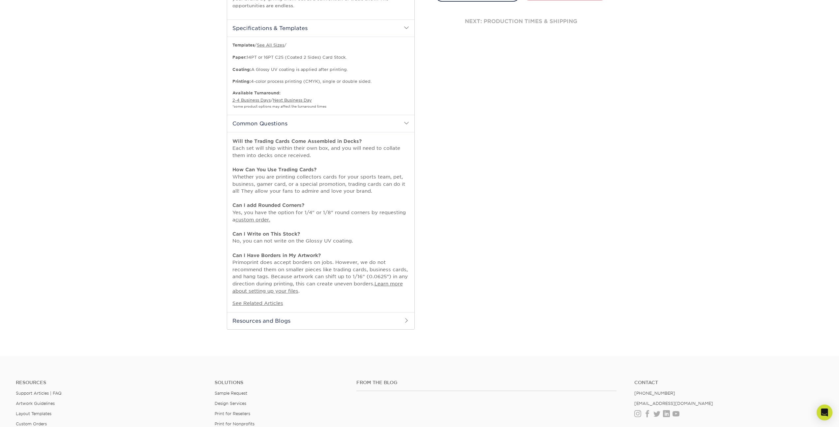
click at [326, 319] on h2 "Resources and Blogs" at bounding box center [320, 320] width 187 height 17
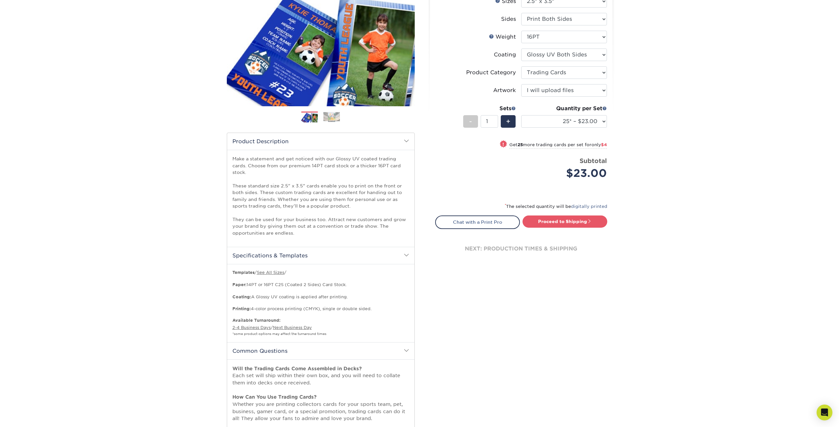
scroll to position [40, 0]
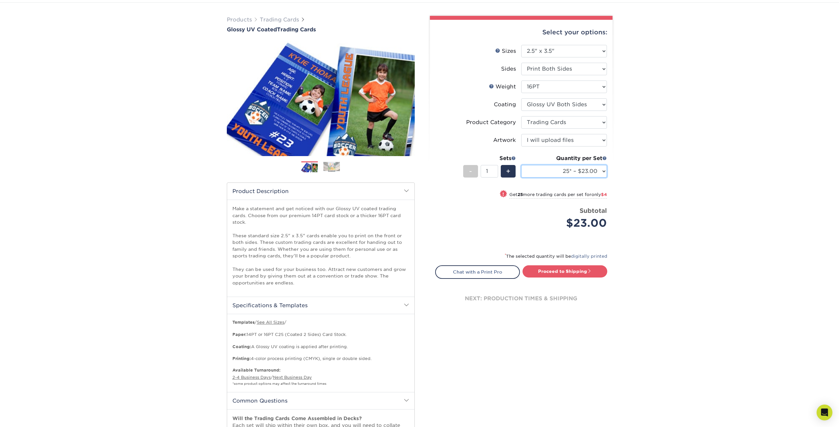
click at [553, 169] on select "25* – $23.00 50* – $27.00 75* – $33.00 100* – $37.00 250* – $47.00 500 – $58.00…" at bounding box center [564, 171] width 86 height 13
select select "1000 – $71.00"
click at [521, 165] on select "25* – $23.00 50* – $27.00 75* – $33.00 100* – $37.00 250* – $47.00 500 – $58.00…" at bounding box center [564, 171] width 86 height 13
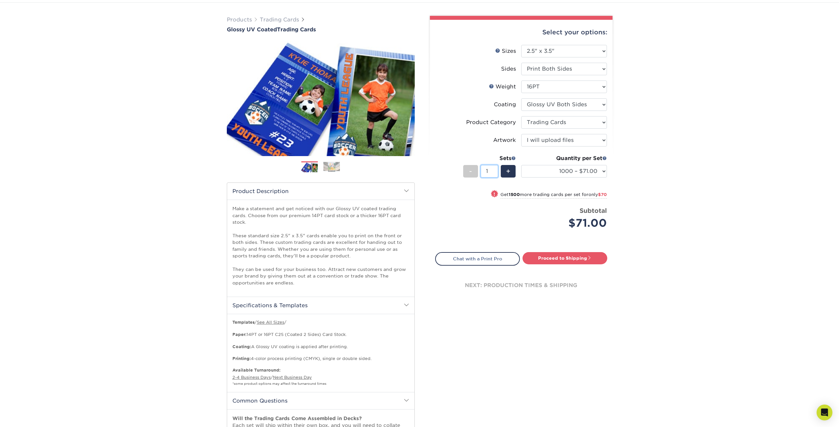
drag, startPoint x: 489, startPoint y: 171, endPoint x: 482, endPoint y: 172, distance: 6.3
click at [482, 172] on input "1" at bounding box center [489, 171] width 17 height 13
type input "50"
click at [697, 159] on div "Products Trading Cards Glossy UV Coated Trading Cards Previous Next /" at bounding box center [419, 380] width 839 height 754
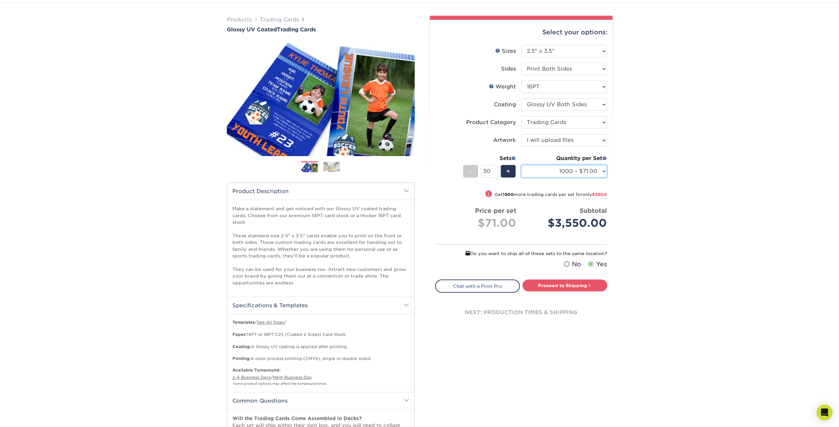
click at [578, 171] on select "25* – $23.00 50* – $27.00 75* – $33.00 100* – $37.00 250* – $47.00 500 – $58.00…" at bounding box center [564, 171] width 86 height 13
click at [521, 165] on select "25* – $23.00 50* – $27.00 75* – $33.00 100* – $37.00 250* – $47.00 500 – $58.00…" at bounding box center [564, 171] width 86 height 13
click at [586, 172] on select "25* – $23.00 50* – $27.00 75* – $33.00 100* – $37.00 250* – $47.00 500 – $58.00…" at bounding box center [564, 171] width 86 height 13
select select "1000 – $71.00"
click at [521, 165] on select "25* – $23.00 50* – $27.00 75* – $33.00 100* – $37.00 250* – $47.00 500 – $58.00…" at bounding box center [564, 171] width 86 height 13
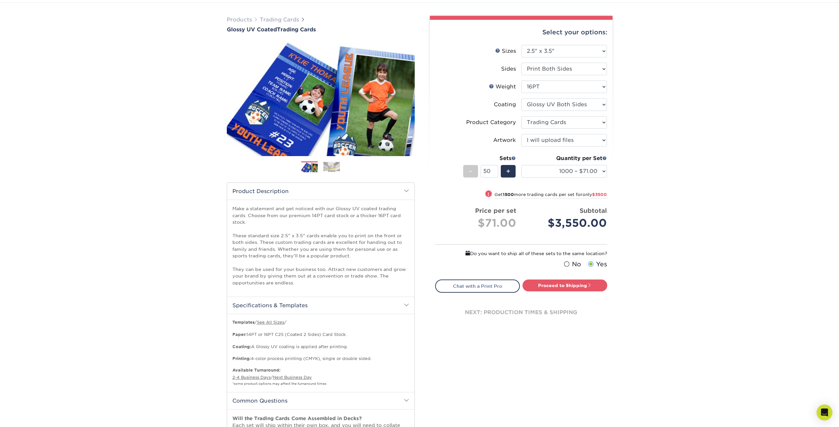
click at [713, 218] on div "Products Trading Cards Glossy UV Coated Trading Cards Previous Next /" at bounding box center [419, 380] width 839 height 754
click at [650, 213] on div "Products Trading Cards Glossy UV Coated Trading Cards Previous Next /" at bounding box center [419, 380] width 839 height 754
click at [690, 187] on div "Products Trading Cards Glossy UV Coated Trading Cards Previous Next /" at bounding box center [419, 380] width 839 height 754
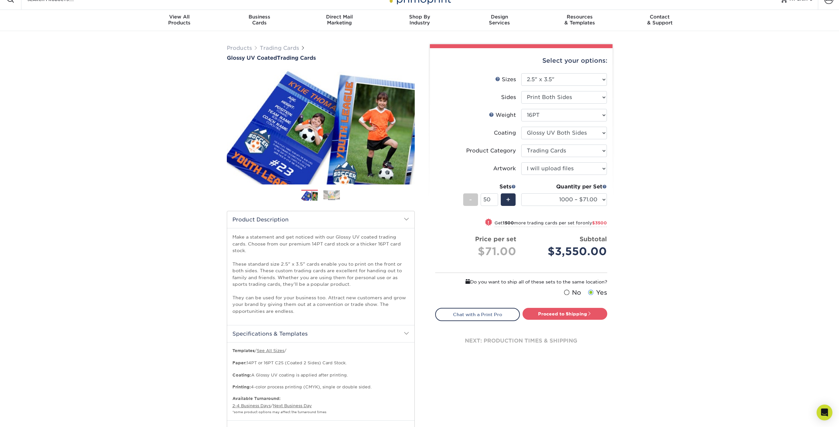
scroll to position [0, 0]
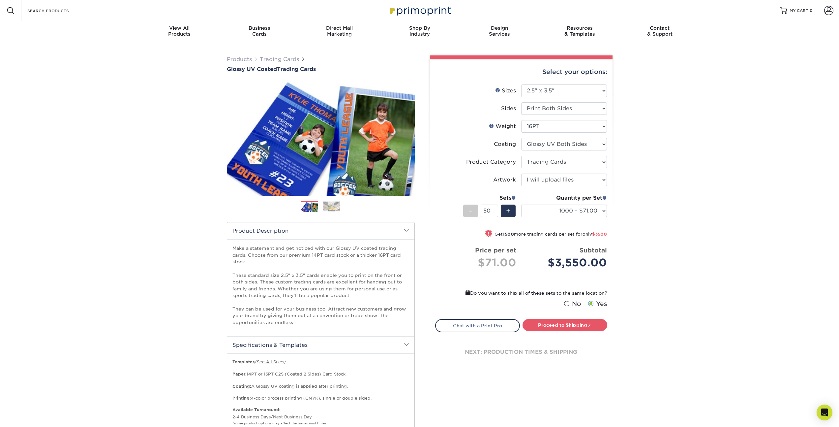
click at [664, 188] on div "Products Trading Cards Glossy UV Coated Trading Cards Previous Next /" at bounding box center [419, 419] width 839 height 754
click at [686, 233] on div "Products Trading Cards Glossy UV Coated Trading Cards Previous Next /" at bounding box center [419, 419] width 839 height 754
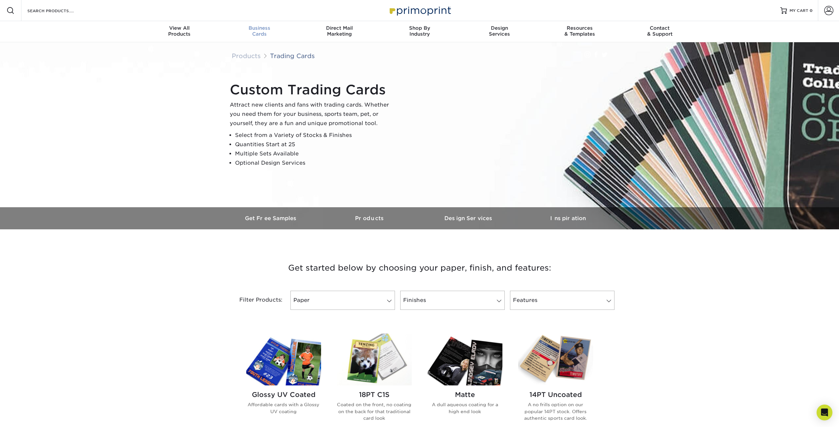
click at [268, 30] on span "Business" at bounding box center [259, 28] width 80 height 6
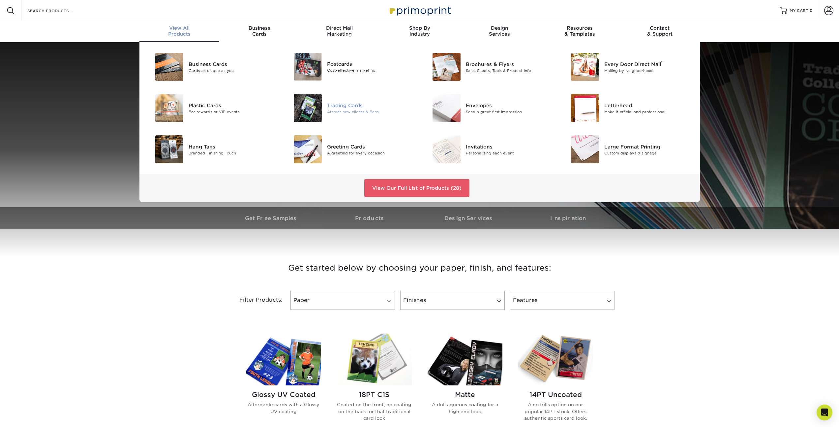
click at [350, 105] on div "Trading Cards" at bounding box center [370, 105] width 87 height 7
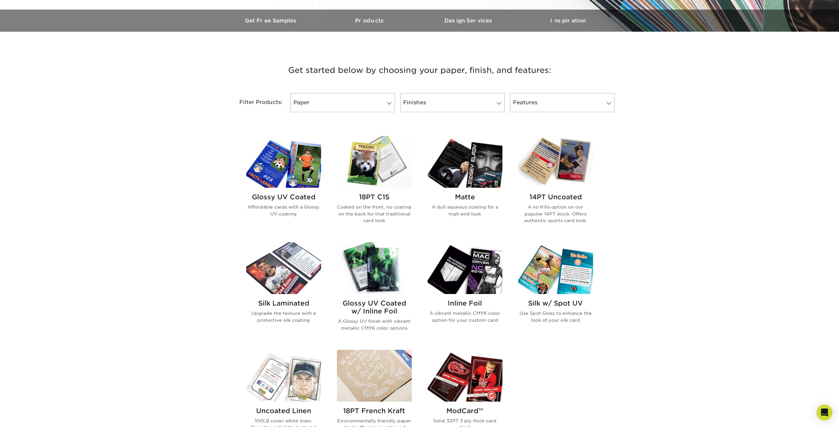
scroll to position [198, 0]
click at [295, 166] on img at bounding box center [283, 162] width 75 height 52
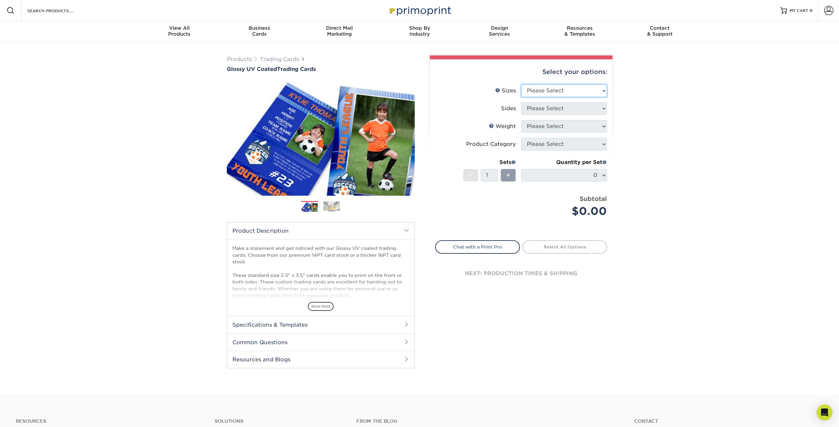
click at [549, 86] on select "Please Select 2.5" x 3.5"" at bounding box center [564, 90] width 86 height 13
select select "2.50x3.50"
click at [521, 84] on select "Please Select 2.5" x 3.5"" at bounding box center [564, 90] width 86 height 13
click at [545, 112] on select "Please Select Print Both Sides Print Front Only" at bounding box center [564, 108] width 86 height 13
select select "13abbda7-1d64-4f25-8bb2-c179b224825d"
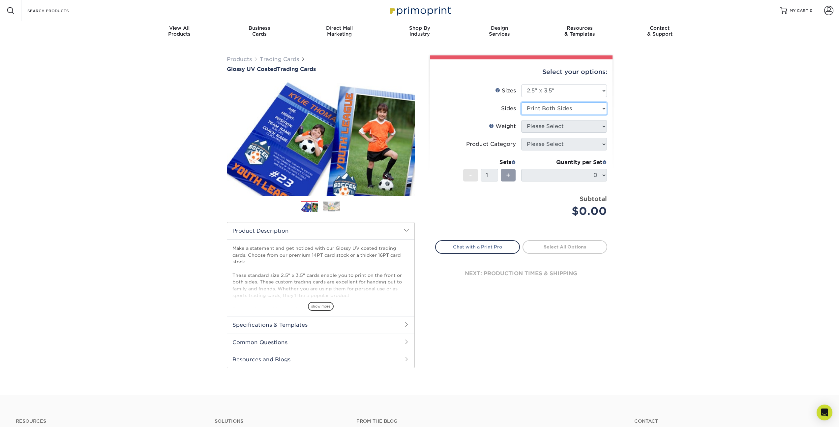
click at [521, 102] on select "Please Select Print Both Sides Print Front Only" at bounding box center [564, 108] width 86 height 13
click at [553, 129] on select "Please Select 16PT 14PT 18PT C1S" at bounding box center [564, 126] width 86 height 13
select select "16PT"
click at [521, 120] on select "Please Select 16PT 14PT 18PT C1S" at bounding box center [564, 126] width 86 height 13
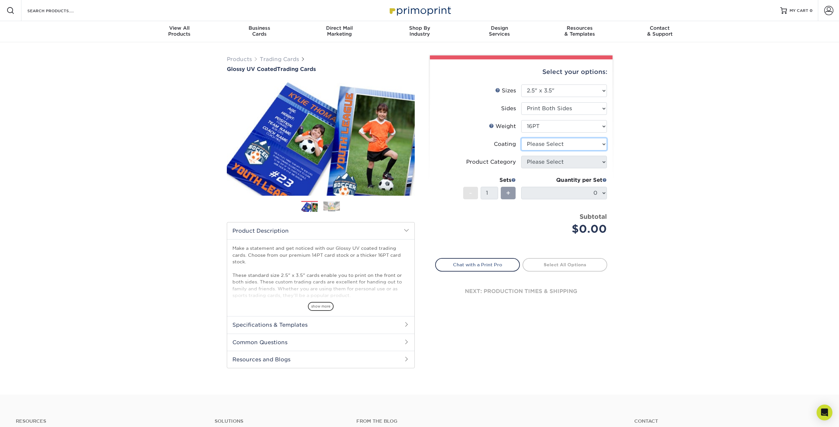
click at [541, 146] on select at bounding box center [564, 144] width 86 height 13
select select "ae367451-b2b8-45df-a344-0f05b6a12993"
click at [521, 138] on select at bounding box center [564, 144] width 86 height 13
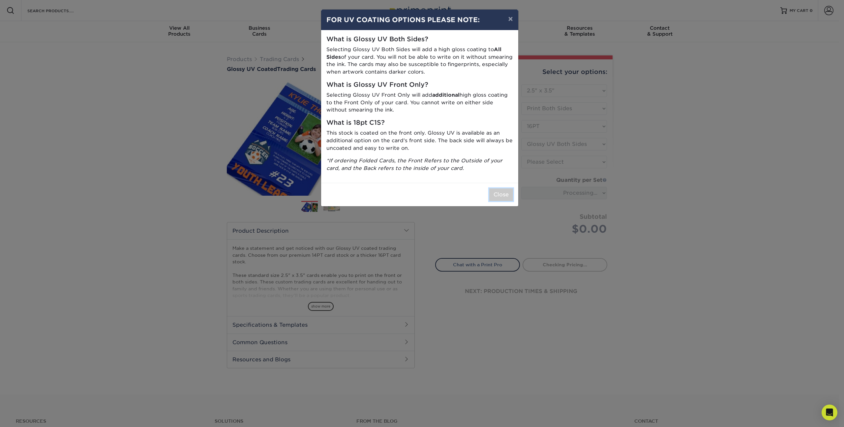
click at [500, 195] on button "Close" at bounding box center [501, 194] width 24 height 13
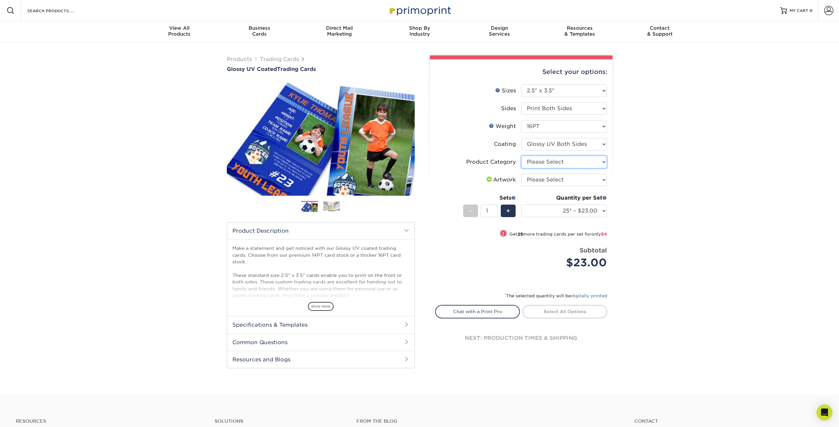
click at [540, 164] on select "Please Select Trading Cards" at bounding box center [564, 162] width 86 height 13
select select "c2f9bce9-36c2-409d-b101-c29d9d031e18"
click at [521, 156] on select "Please Select Trading Cards" at bounding box center [564, 162] width 86 height 13
click at [542, 182] on select "Please Select I will upload files I need a design - $100" at bounding box center [564, 179] width 86 height 13
select select "upload"
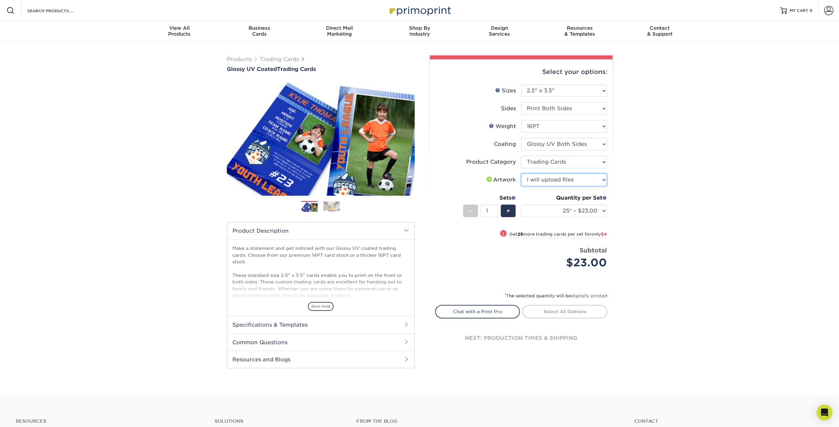
click at [521, 173] on select "Please Select I will upload files I need a design - $100" at bounding box center [564, 179] width 86 height 13
click at [552, 210] on select "25* – $23.00 50* – $27.00 75* – $33.00 100* – $37.00 250* – $47.00 500 – $58.00…" at bounding box center [564, 210] width 86 height 13
select select "1000 – $71.00"
click at [521, 204] on select "25* – $23.00 50* – $27.00 75* – $33.00 100* – $37.00 250* – $47.00 500 – $58.00…" at bounding box center [564, 210] width 86 height 13
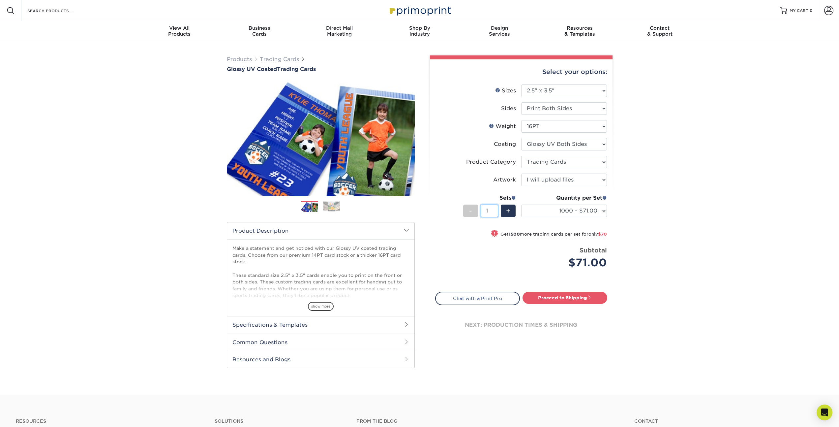
drag, startPoint x: 491, startPoint y: 211, endPoint x: 478, endPoint y: 208, distance: 13.5
click at [478, 208] on div "- 1 +" at bounding box center [489, 211] width 53 height 15
type input "50"
click at [705, 179] on div "Products Trading Cards Glossy UV Coated Trading Cards Previous Next /" at bounding box center [419, 218] width 839 height 352
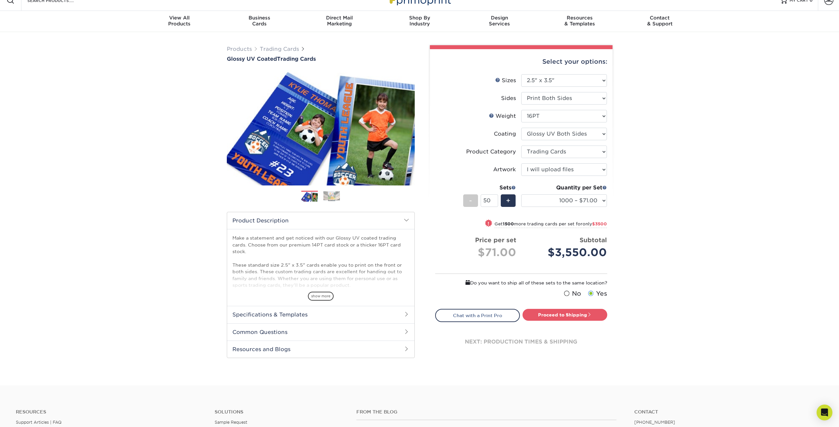
scroll to position [3, 0]
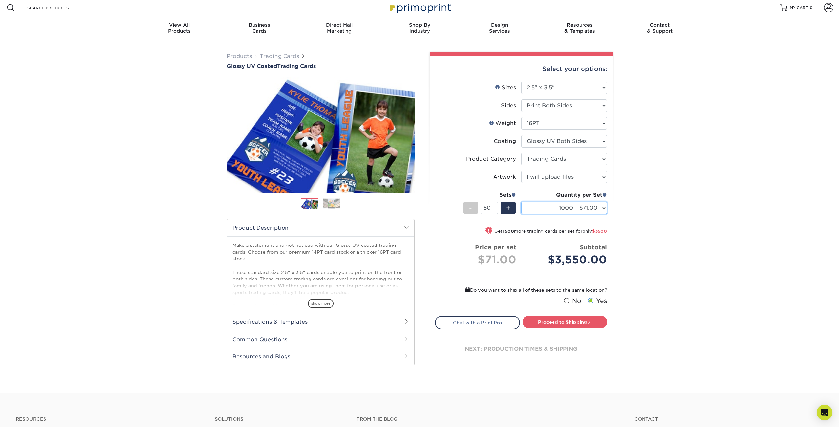
click at [564, 209] on select "25* – $23.00 50* – $27.00 75* – $33.00 100* – $37.00 250* – $47.00 500 – $58.00…" at bounding box center [564, 207] width 86 height 13
click at [521, 201] on select "25* – $23.00 50* – $27.00 75* – $33.00 100* – $37.00 250* – $47.00 500 – $58.00…" at bounding box center [564, 207] width 86 height 13
click at [562, 208] on select "25* – $23.00 50* – $27.00 75* – $33.00 100* – $37.00 250* – $47.00 500 – $58.00…" at bounding box center [564, 207] width 86 height 13
select select "10000 – $376.00"
click at [521, 201] on select "25* – $23.00 50* – $27.00 75* – $33.00 100* – $37.00 250* – $47.00 500 – $58.00…" at bounding box center [564, 207] width 86 height 13
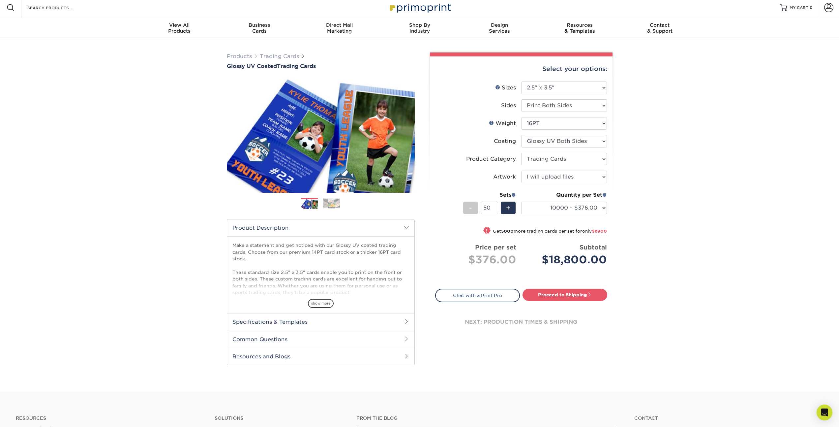
click at [680, 241] on div "Products Trading Cards Glossy UV Coated Trading Cards Previous Next /" at bounding box center [419, 215] width 839 height 352
click at [647, 176] on div "Products Trading Cards Glossy UV Coated Trading Cards Previous Next /" at bounding box center [419, 215] width 839 height 352
click at [129, 174] on div "Products Trading Cards Glossy UV Coated Trading Cards Previous Next /" at bounding box center [419, 215] width 839 height 352
